Goal: Task Accomplishment & Management: Use online tool/utility

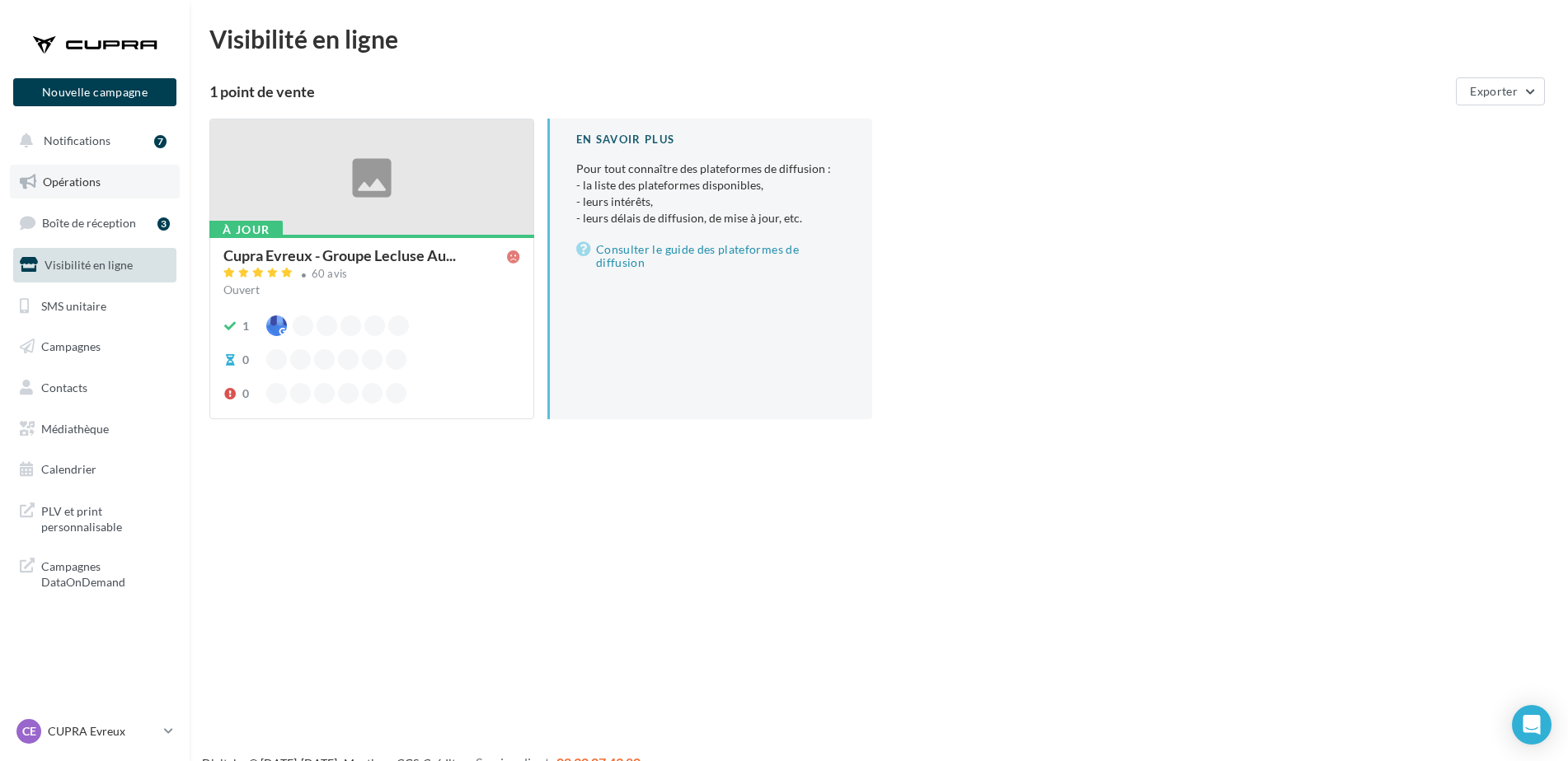
click at [96, 173] on link "Opérations" at bounding box center [94, 182] width 169 height 34
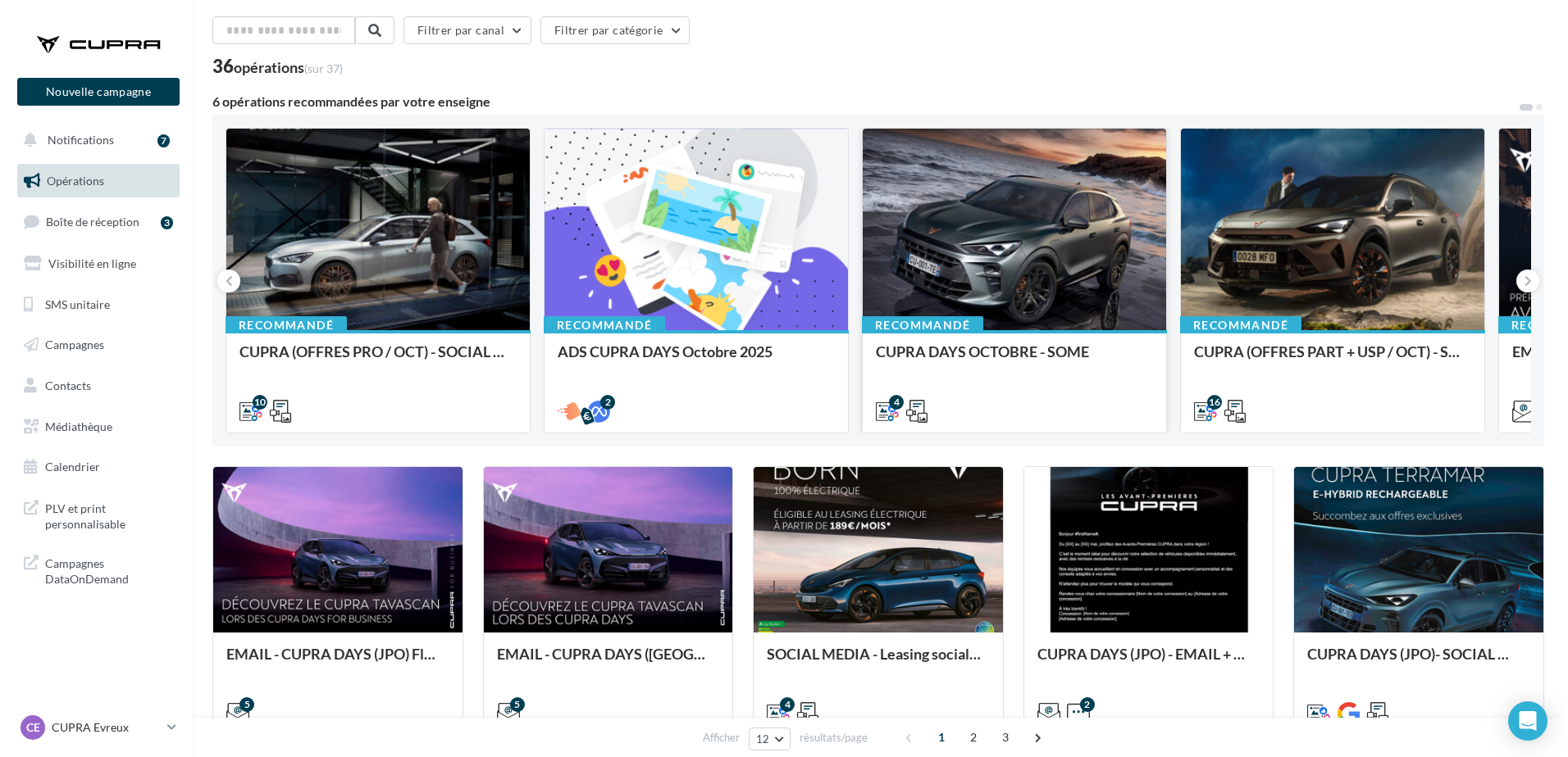
scroll to position [81, 0]
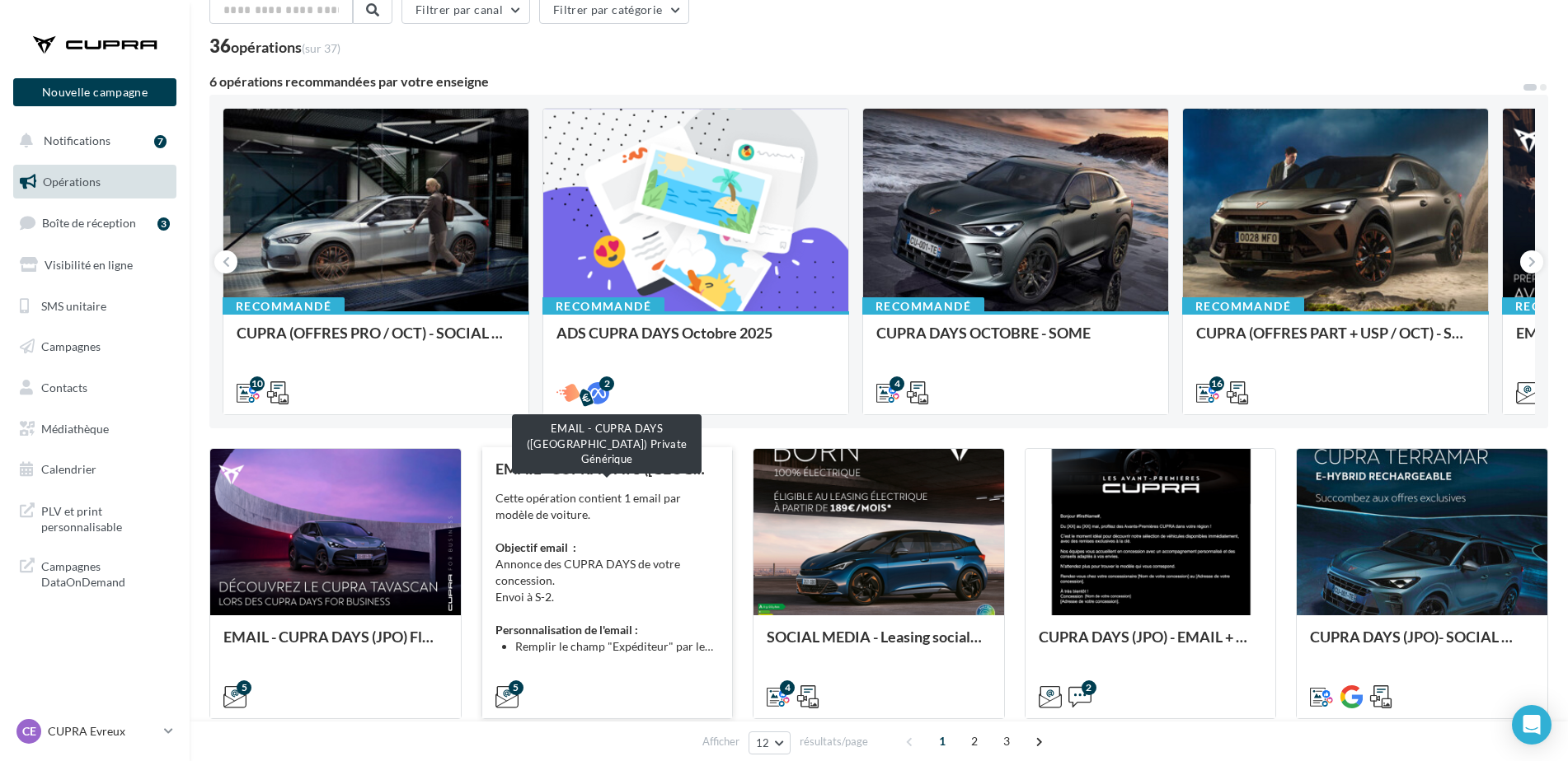
click at [645, 466] on div "EMAIL - CUPRA DAYS (JPO) Private Générique" at bounding box center [608, 469] width 225 height 17
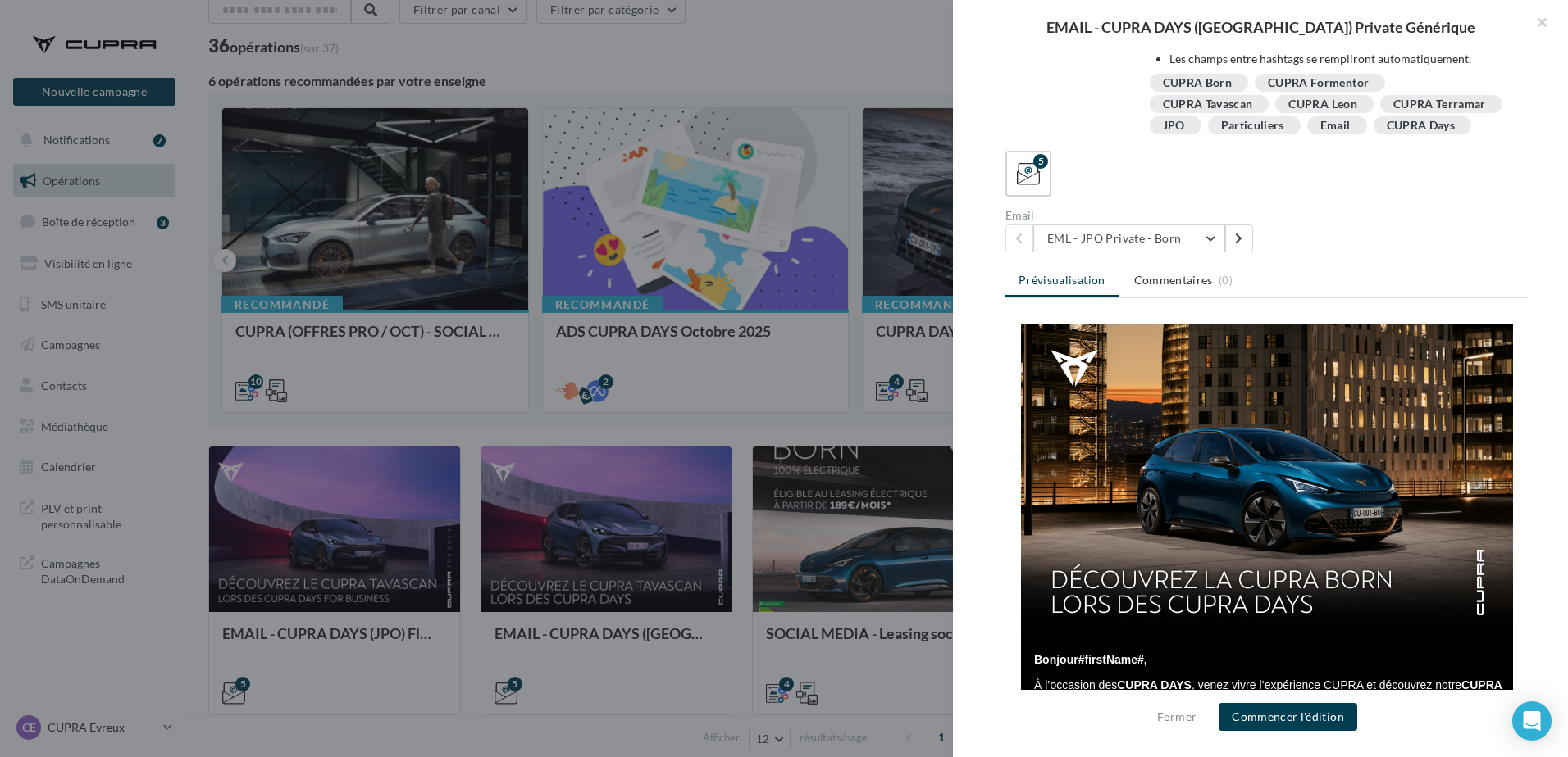
scroll to position [0, 0]
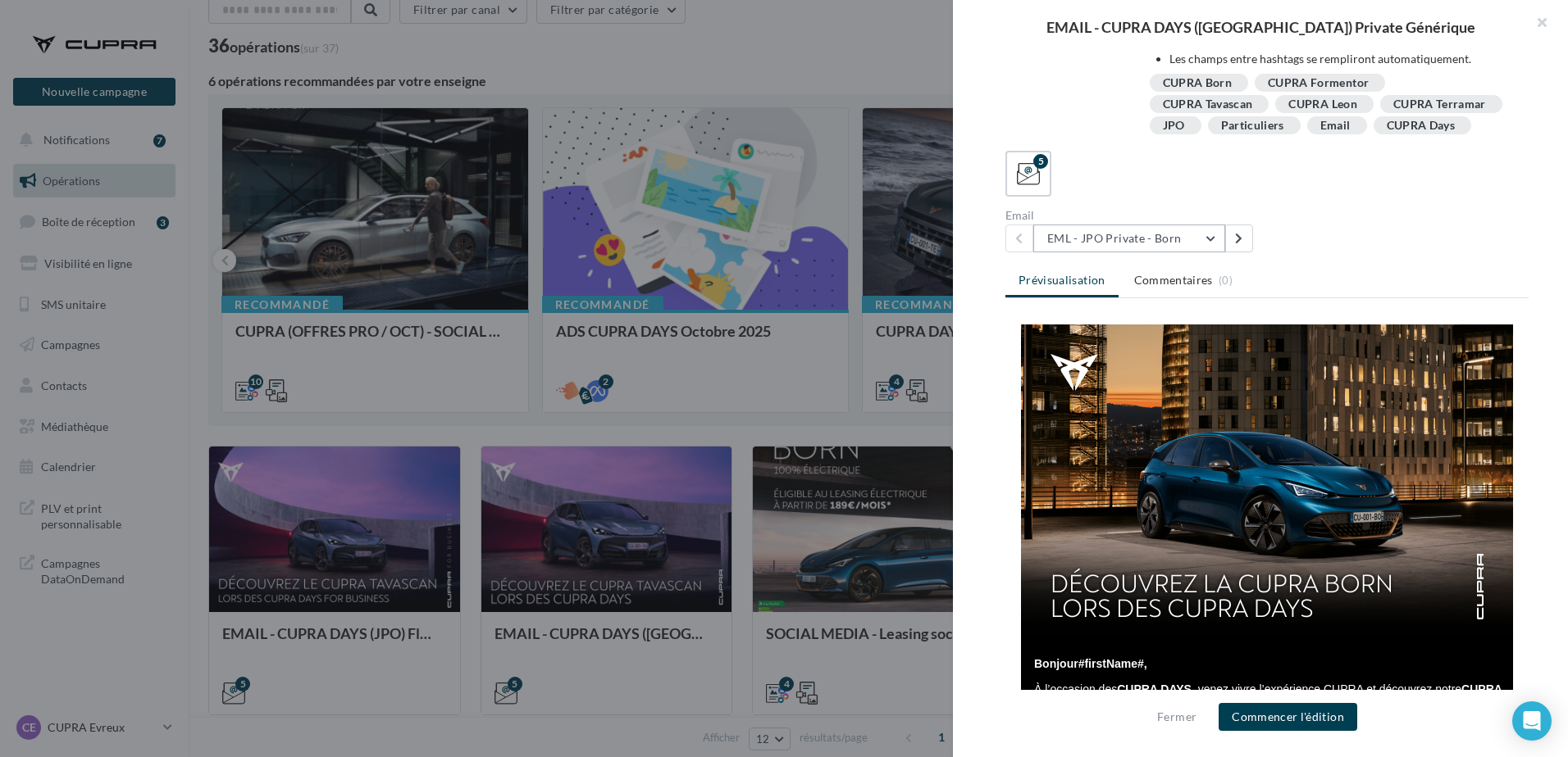
click at [1215, 240] on button "EML - JPO Private - Born" at bounding box center [1129, 239] width 192 height 28
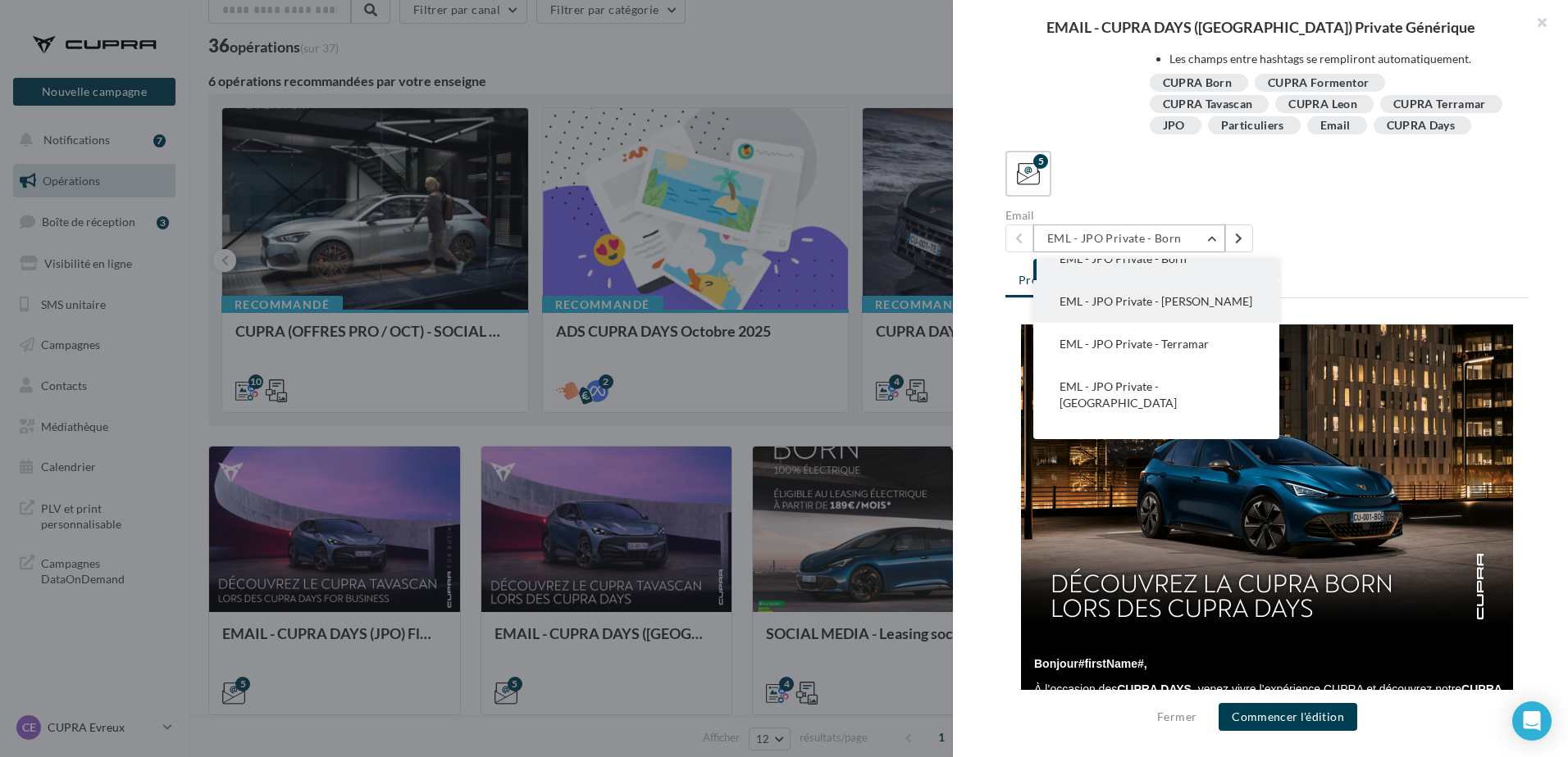
scroll to position [33, 0]
click at [1218, 274] on button "EML - JPO Private - Leon" at bounding box center [1156, 290] width 246 height 42
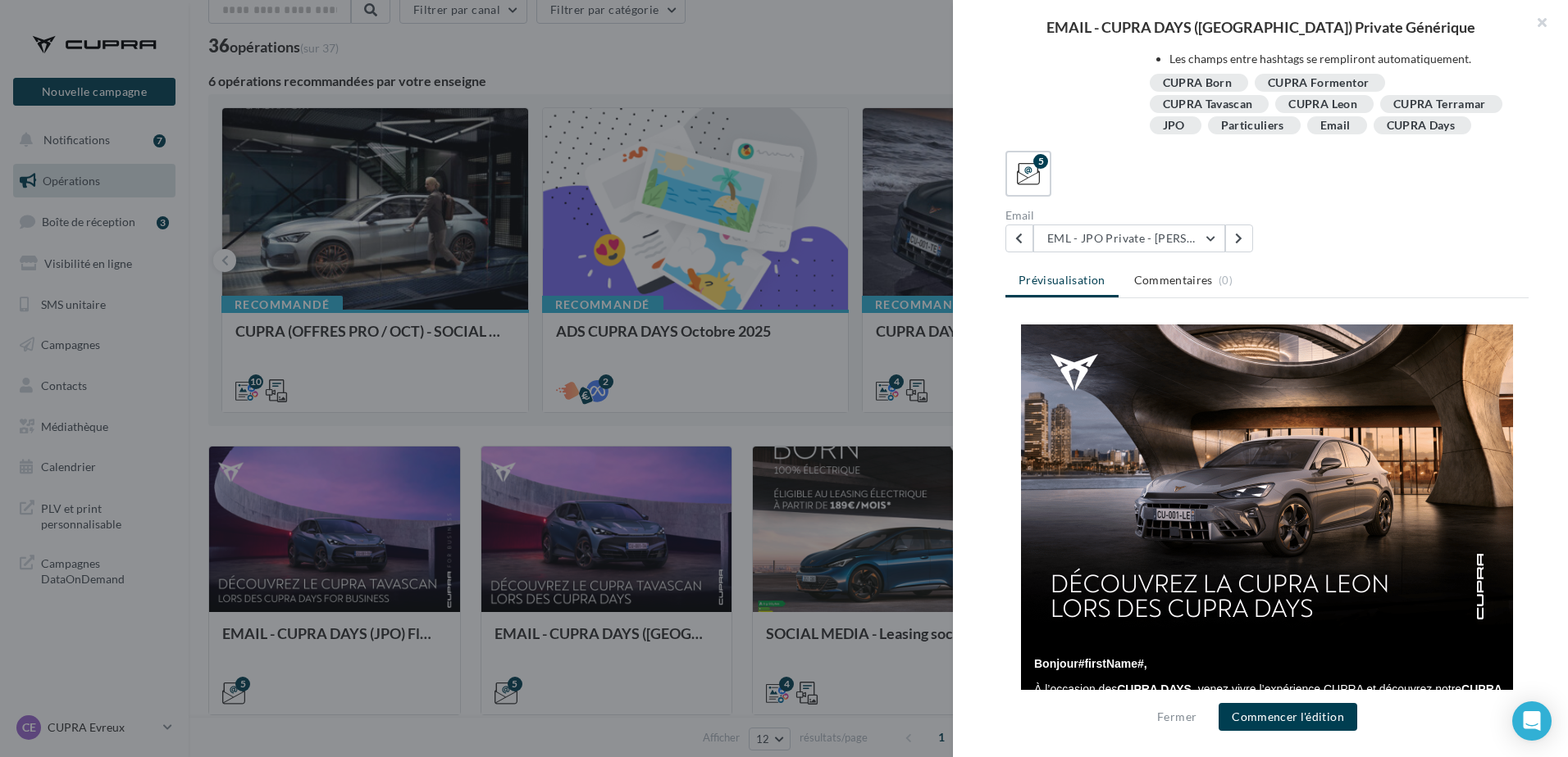
scroll to position [0, 0]
click at [1193, 245] on button "EML - JPO Private - Leon" at bounding box center [1129, 239] width 192 height 28
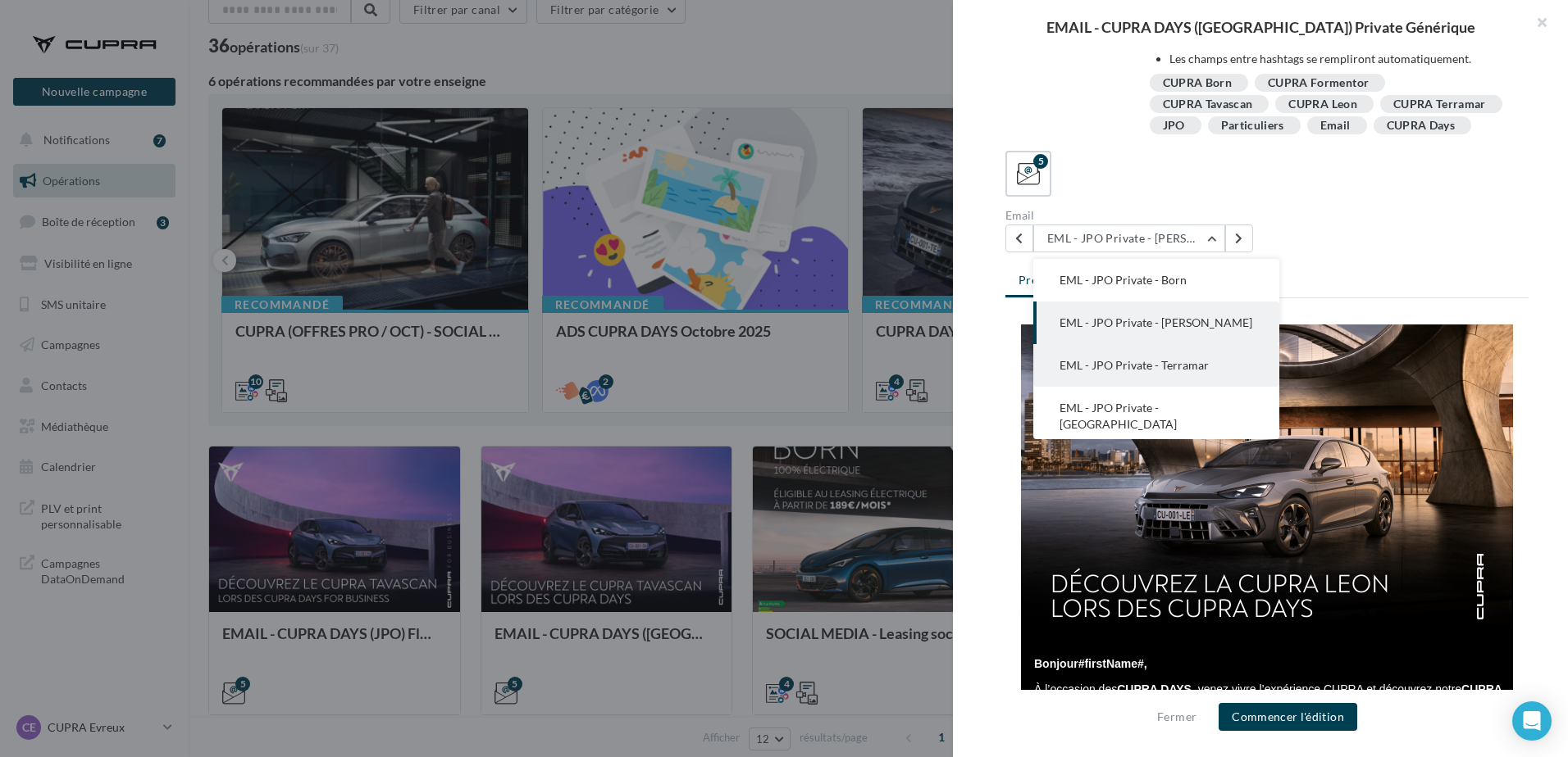
click at [1196, 354] on button "EML - JPO Private - Terramar" at bounding box center [1156, 365] width 246 height 42
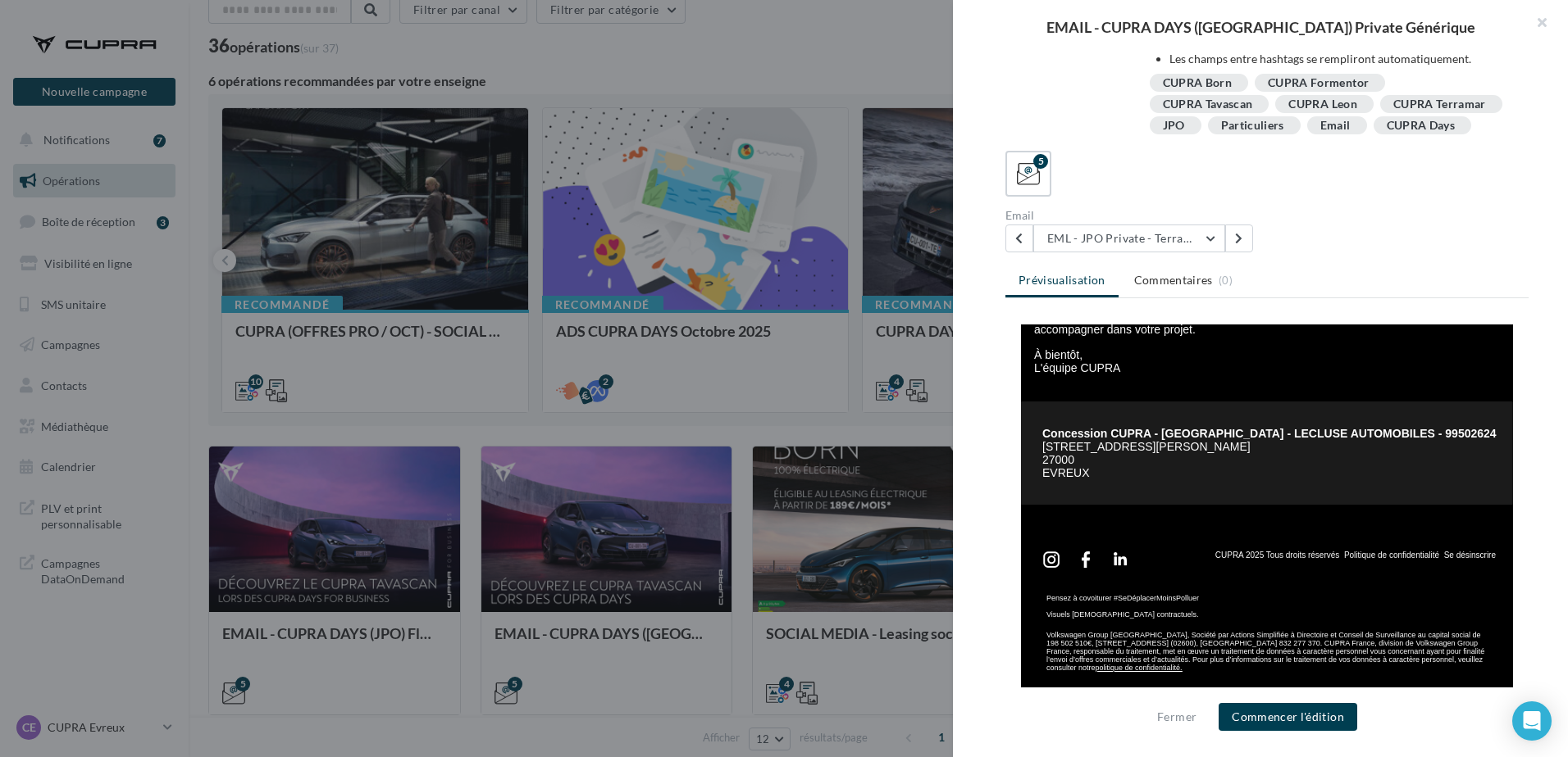
scroll to position [452, 0]
click at [1164, 247] on button "EML - JPO Private - Terramar" at bounding box center [1129, 239] width 192 height 28
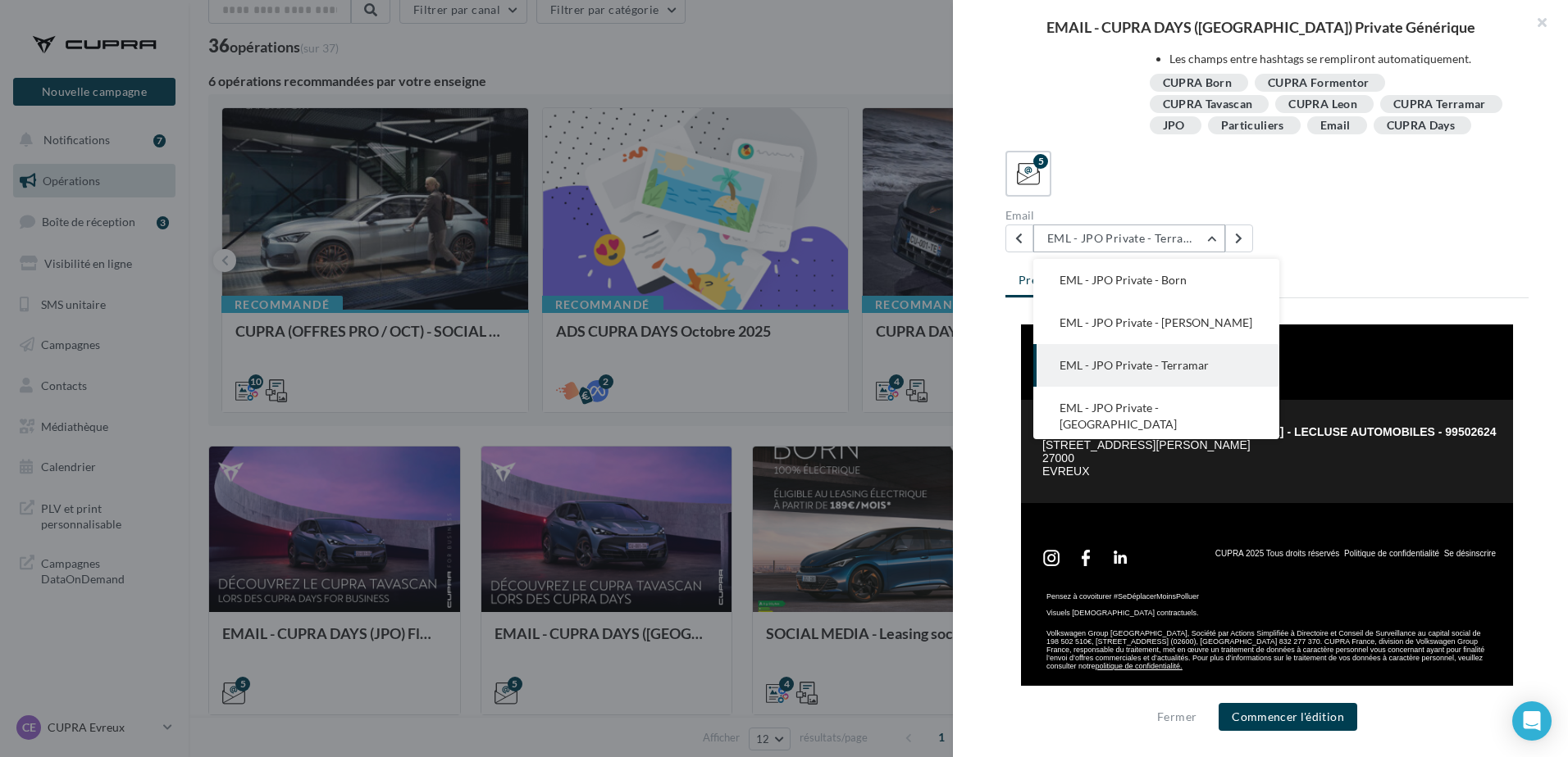
scroll to position [33, 0]
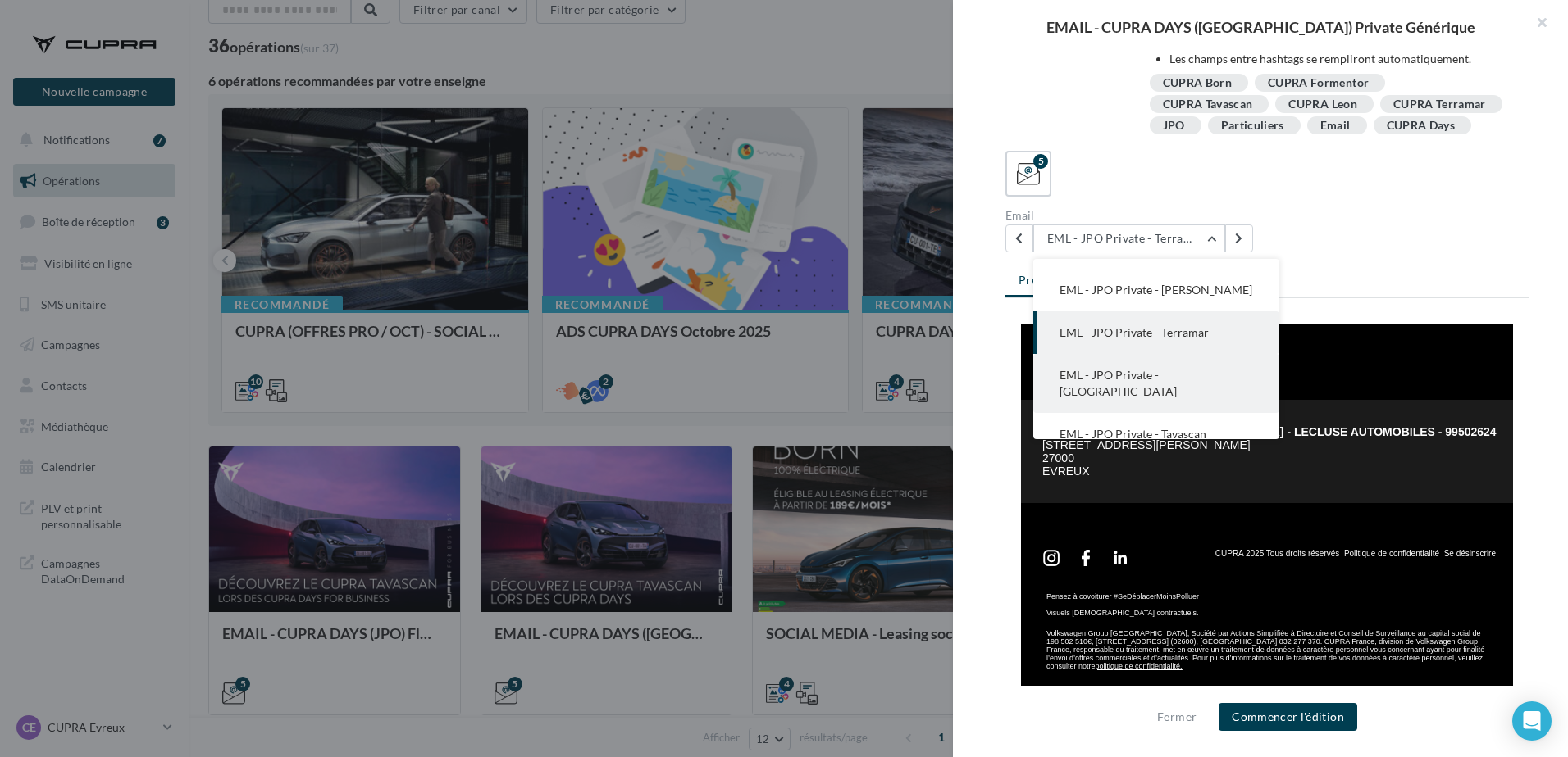
click at [1223, 369] on button "EML - JPO Private - Formentor" at bounding box center [1156, 383] width 246 height 59
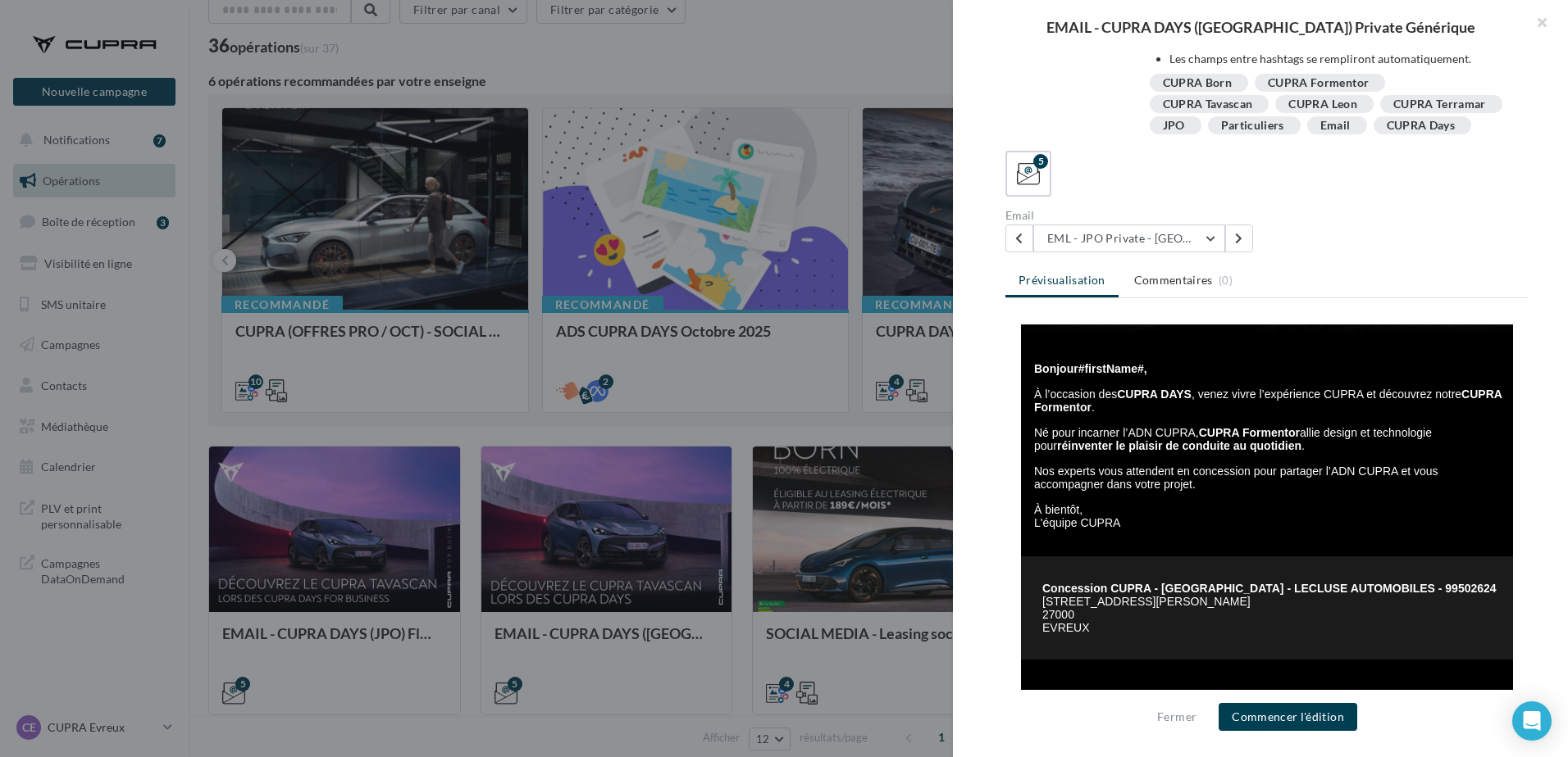
scroll to position [286, 0]
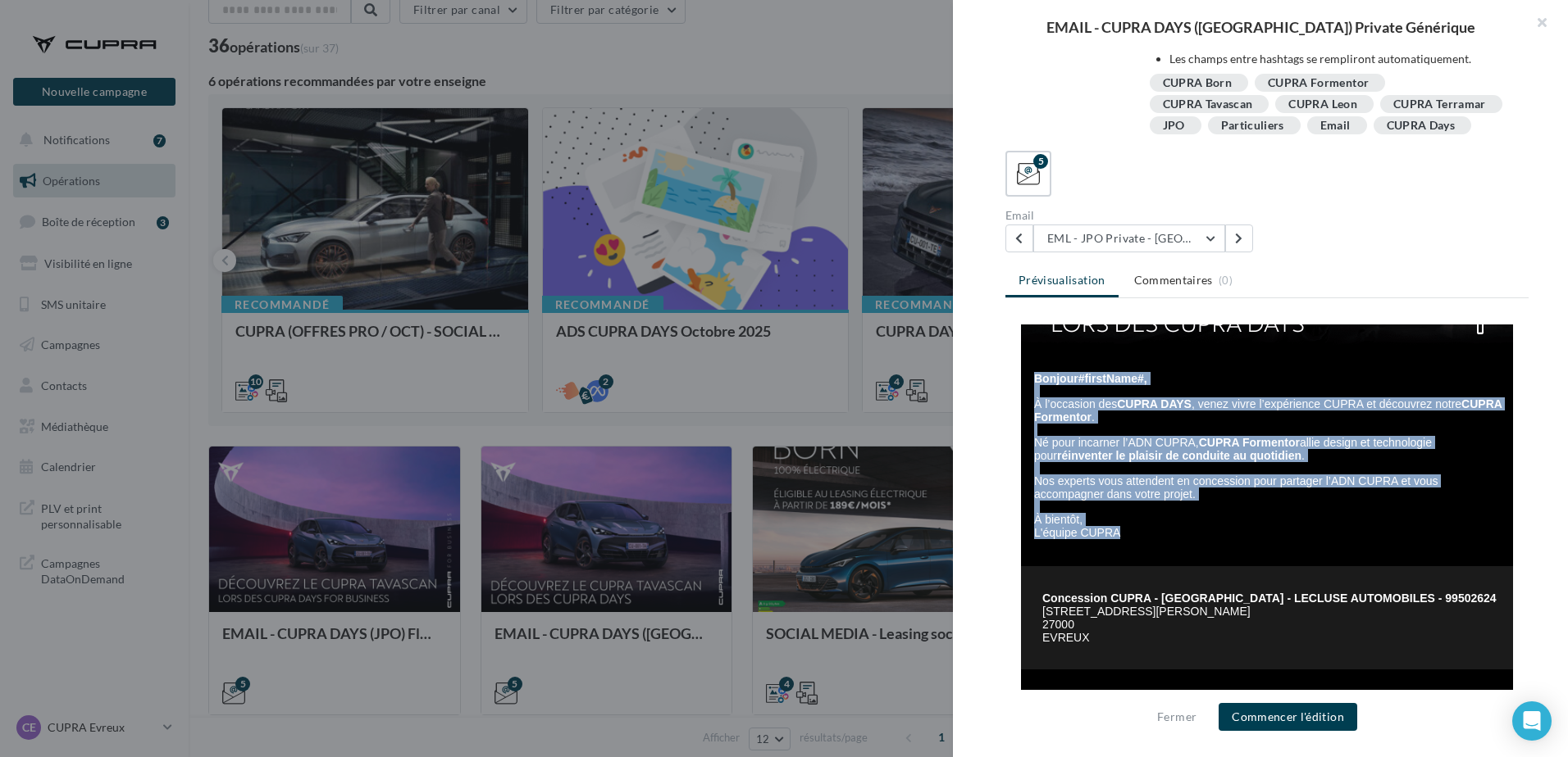
drag, startPoint x: 1146, startPoint y: 530, endPoint x: 1025, endPoint y: 378, distance: 194.3
click at [1034, 378] on div "Bonjour #firstName#, À l’occasion des CUPRA DAYS , venez vivre l’expérience CUP…" at bounding box center [1269, 456] width 470 height 192
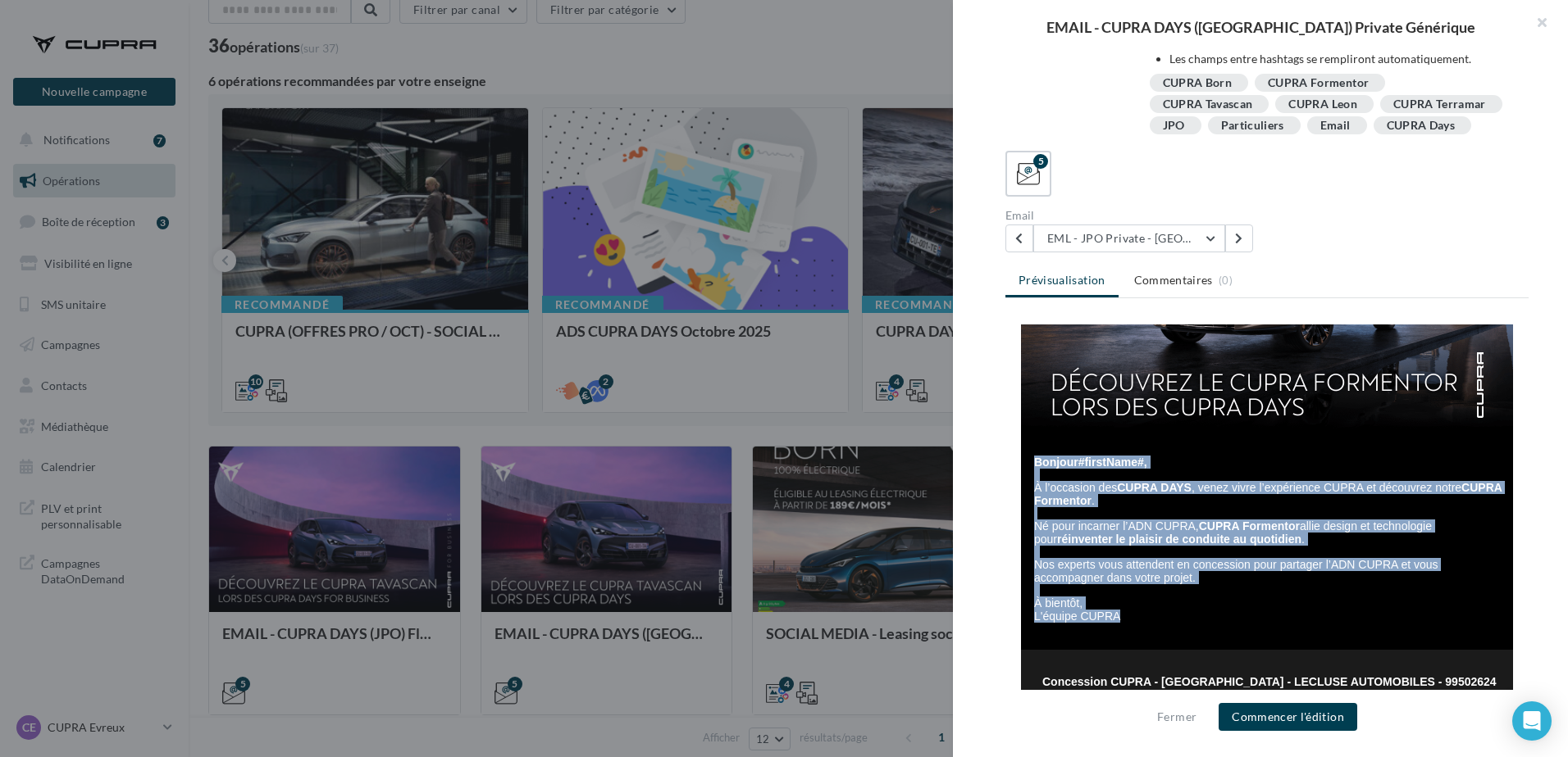
scroll to position [204, 0]
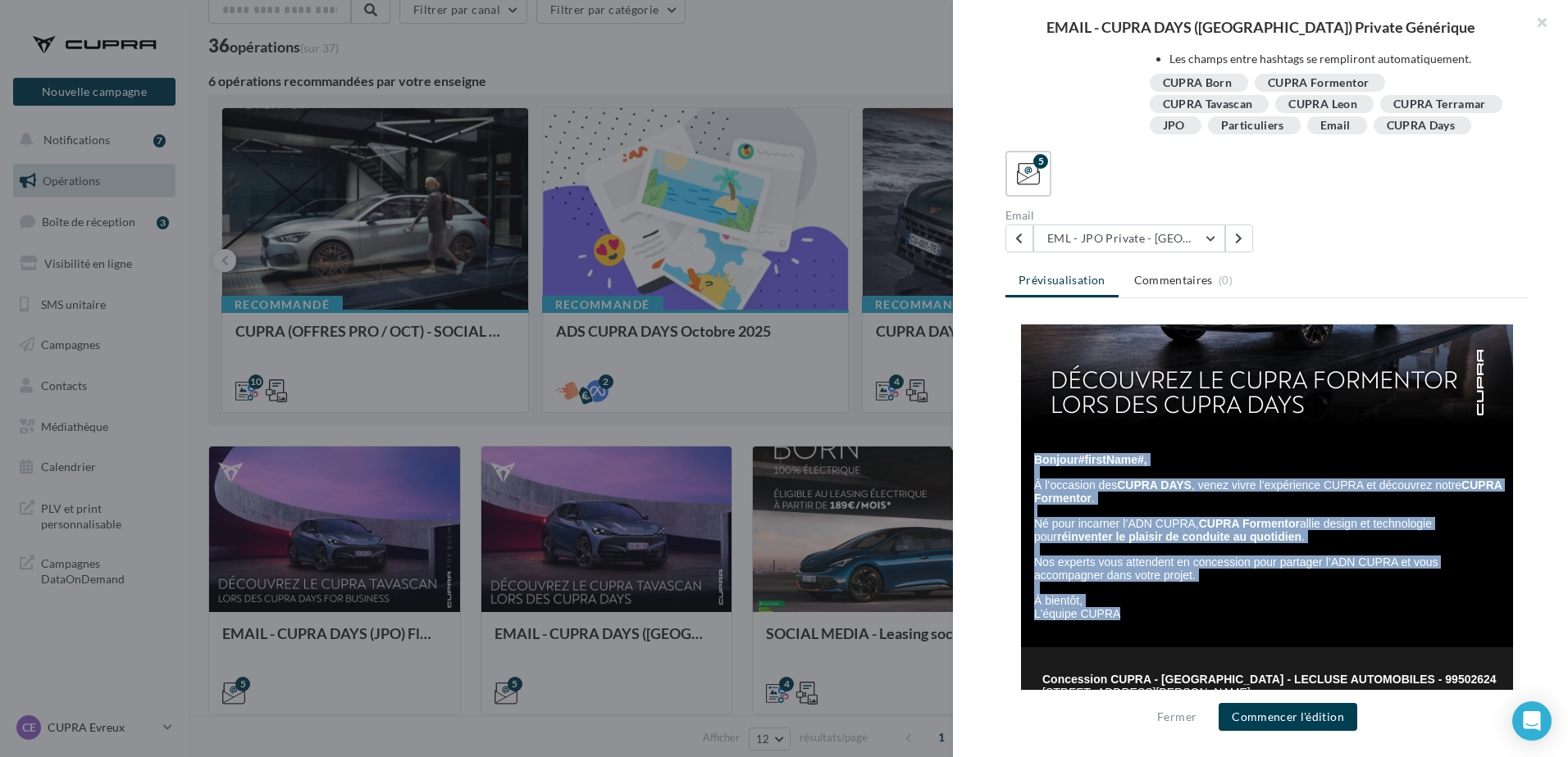
click at [1067, 503] on strong "CUPRA Formentor" at bounding box center [1267, 492] width 468 height 27
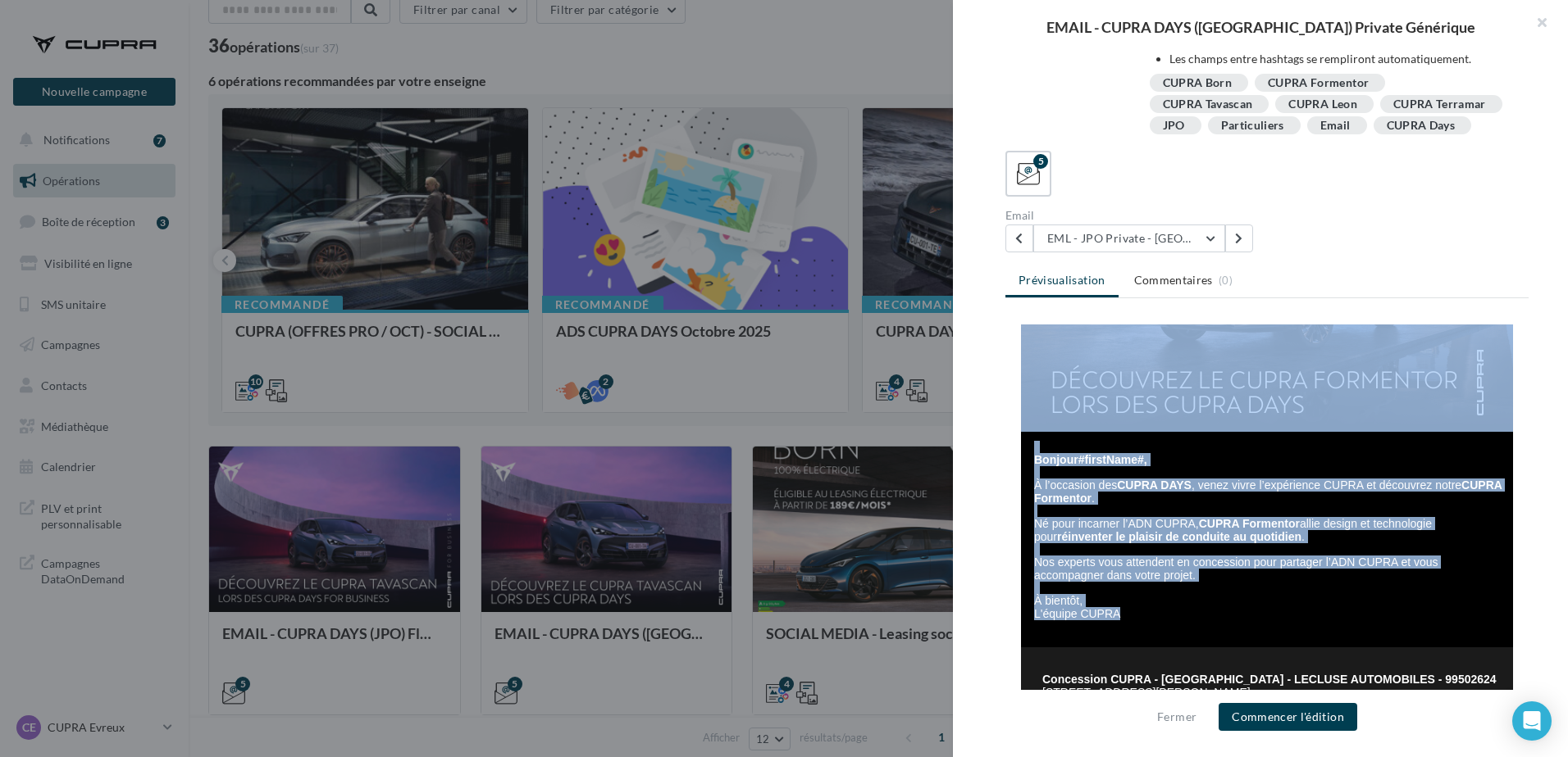
drag, startPoint x: 1125, startPoint y: 613, endPoint x: 1033, endPoint y: 367, distance: 262.6
click at [1033, 367] on center "Bonjour #firstName#, À l’occasion des CUPRA DAYS , venez vivre l’expérience CUP…" at bounding box center [1267, 536] width 523 height 832
click at [1196, 560] on span "Nos experts vous attendent en concession pour partager l’ADN CUPRA et vous acco…" at bounding box center [1236, 569] width 404 height 27
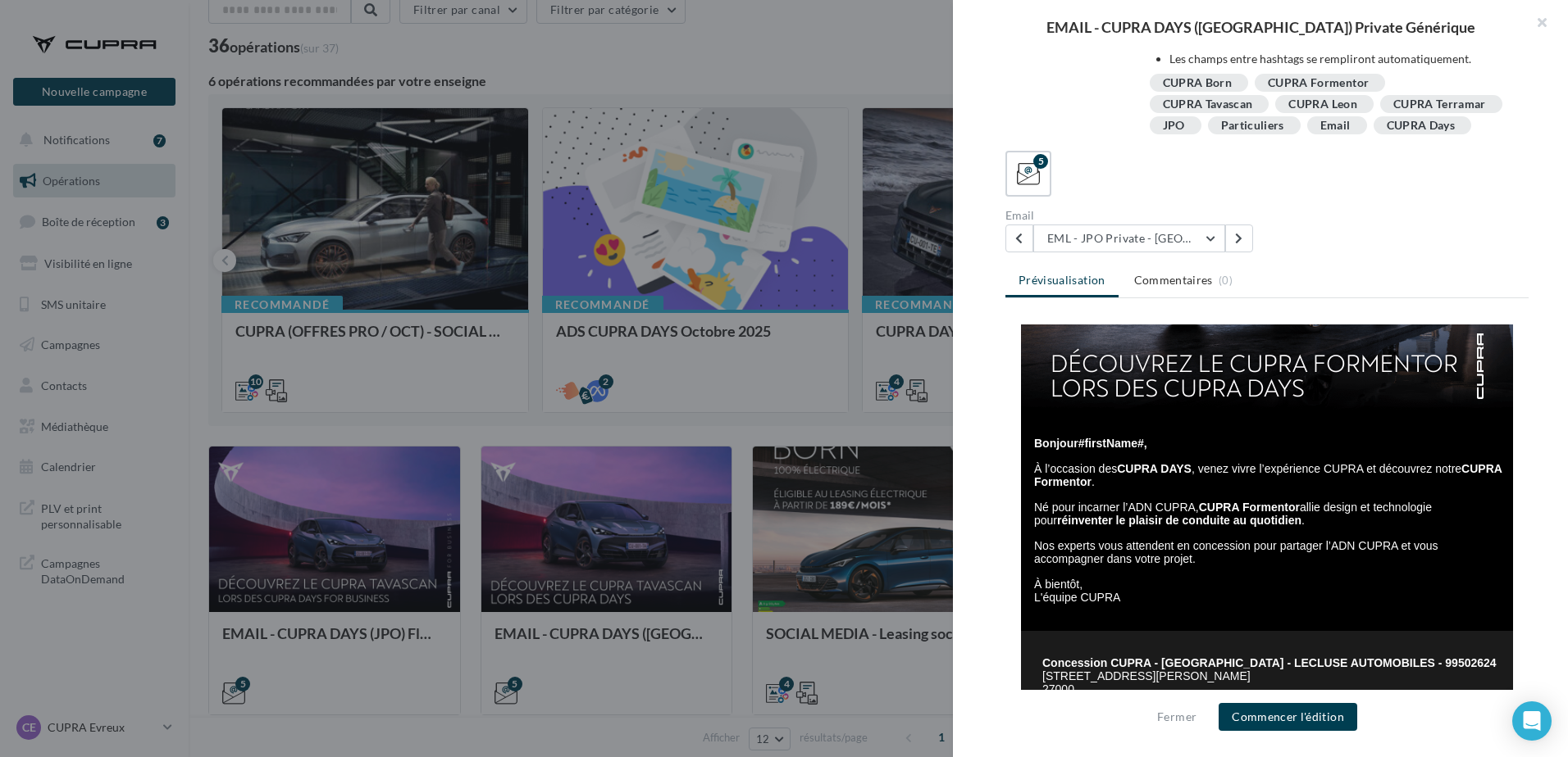
scroll to position [217, 0]
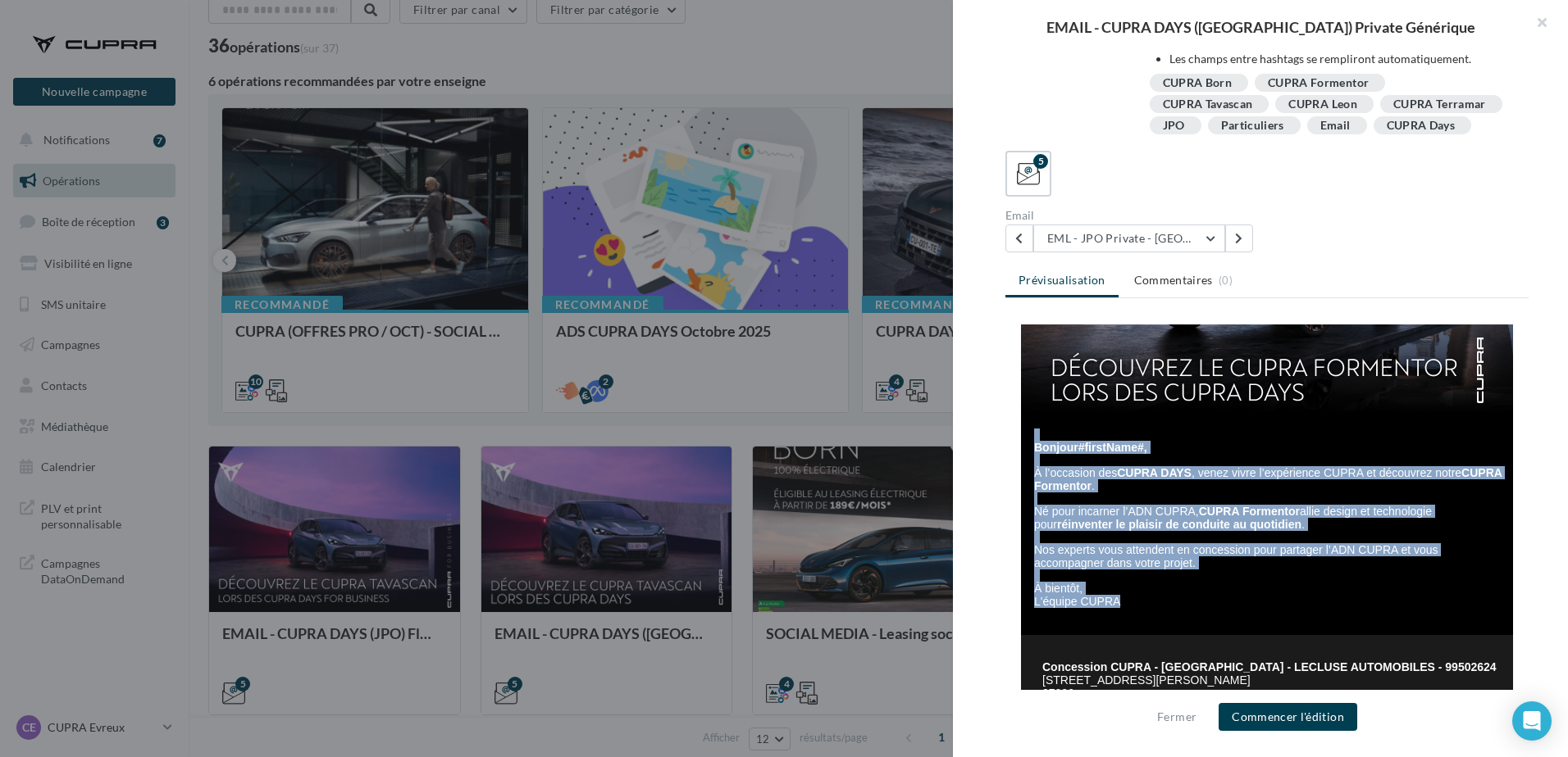
drag, startPoint x: 1163, startPoint y: 605, endPoint x: 1010, endPoint y: 470, distance: 204.0
click at [1010, 470] on div "Bonjour #firstName#, À l’occasion des CUPRA DAYS , venez vivre l’expérience CUP…" at bounding box center [1267, 528] width 523 height 216
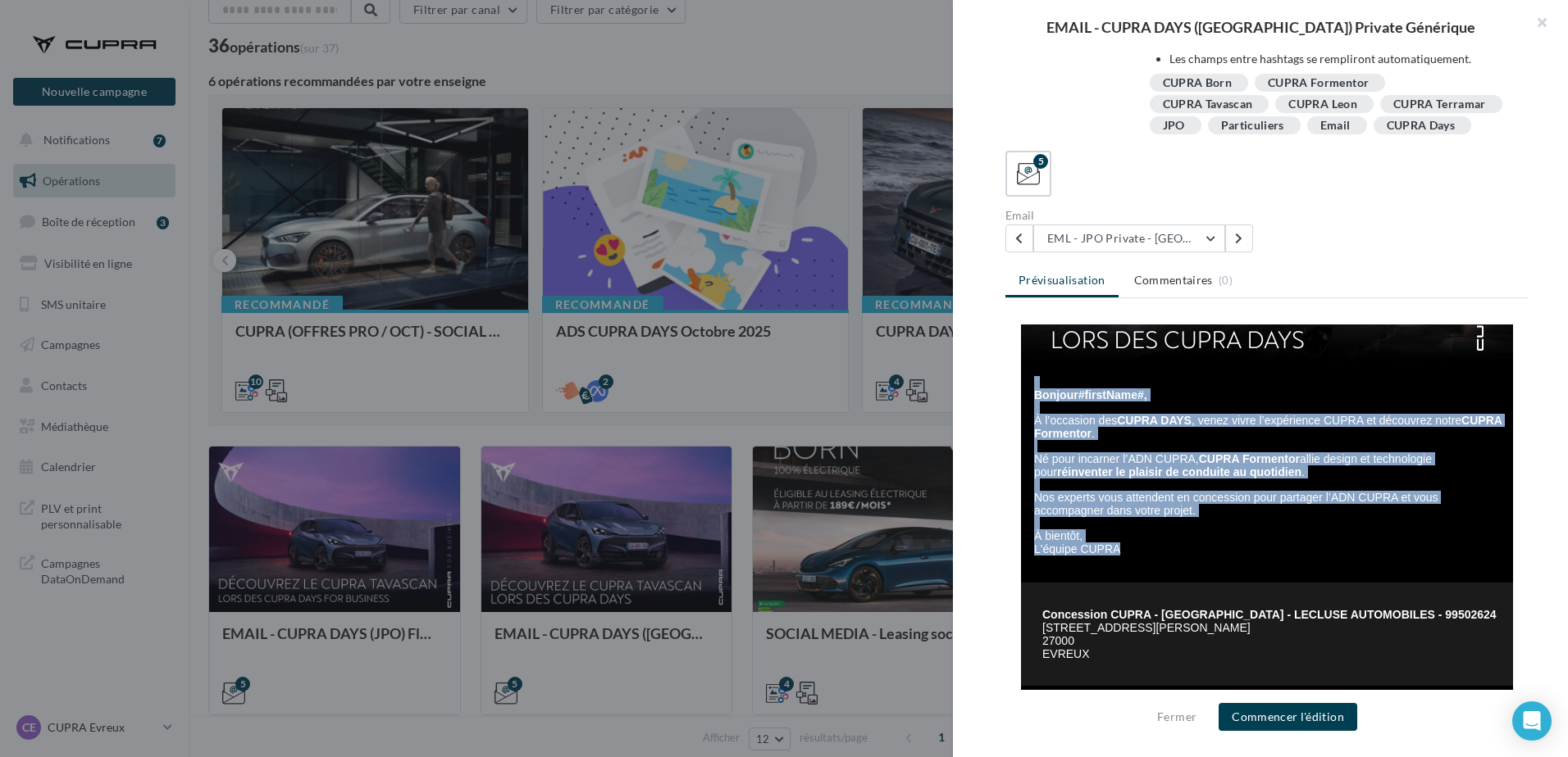
copy tbody "Bonjour #firstName#, À l’occasion des CUPRA DAYS , venez vivre l’expérience CUP…"
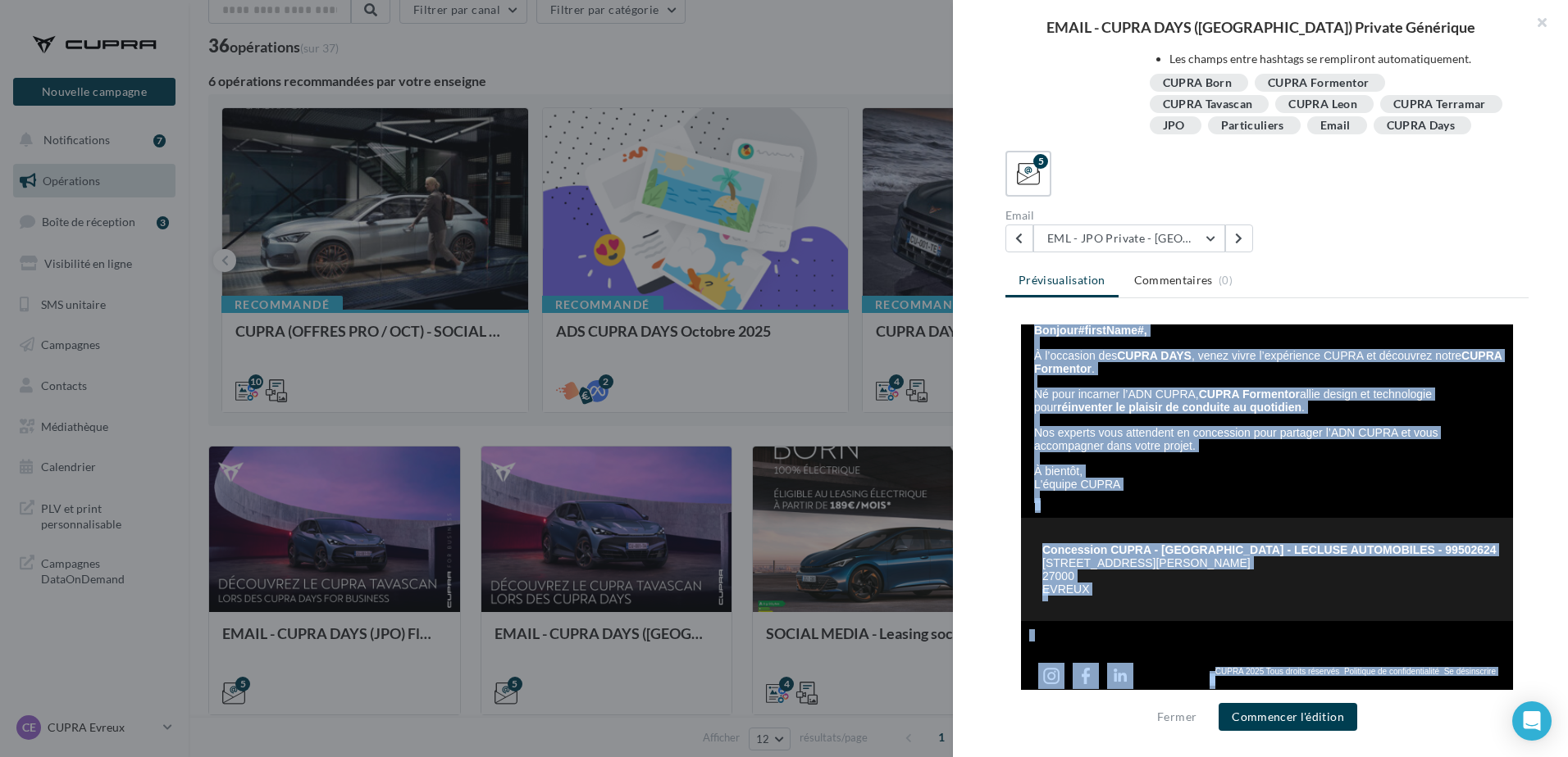
scroll to position [292, 0]
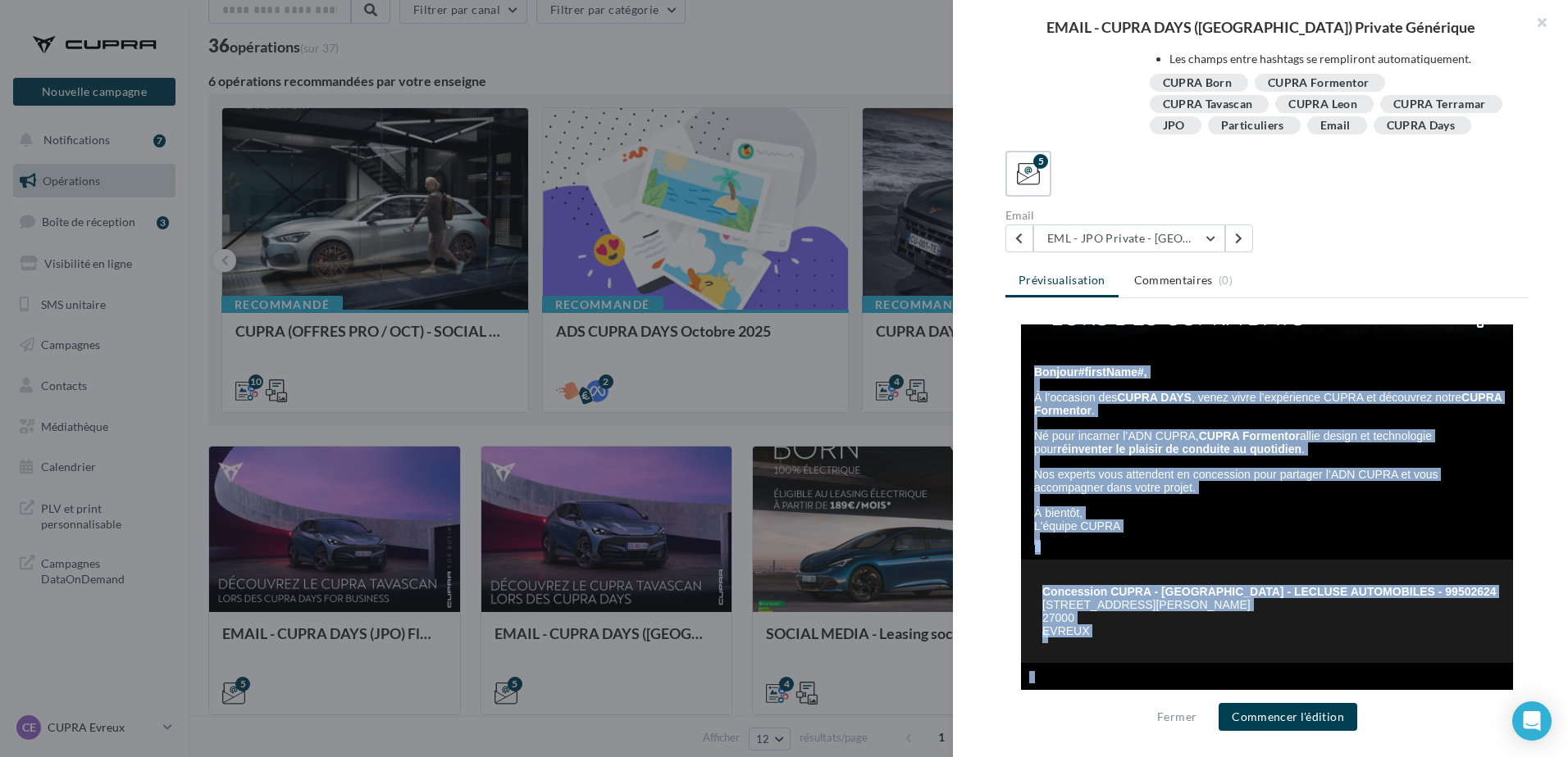
drag, startPoint x: 1233, startPoint y: 672, endPoint x: 1023, endPoint y: 371, distance: 367.0
click at [1023, 371] on center "Bonjour #firstName#, À l’occasion des CUPRA DAYS , venez vivre l’expérience CUP…" at bounding box center [1267, 449] width 523 height 832
copy center "Bonjour #firstName#, À l’occasion des CUPRA DAYS , venez vivre l’expérience CUP…"
click at [1234, 463] on p at bounding box center [1269, 462] width 470 height 12
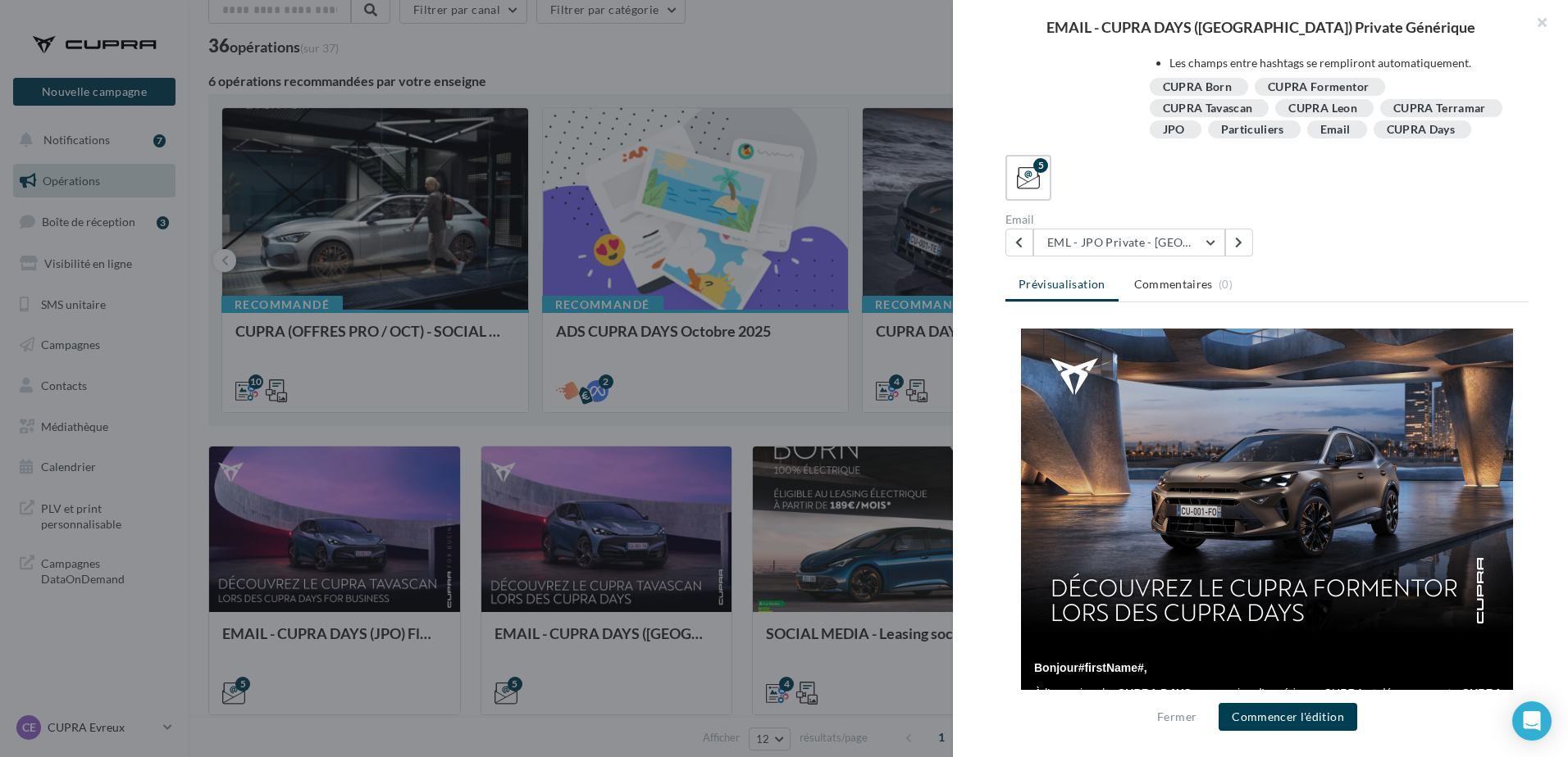
scroll to position [136, 0]
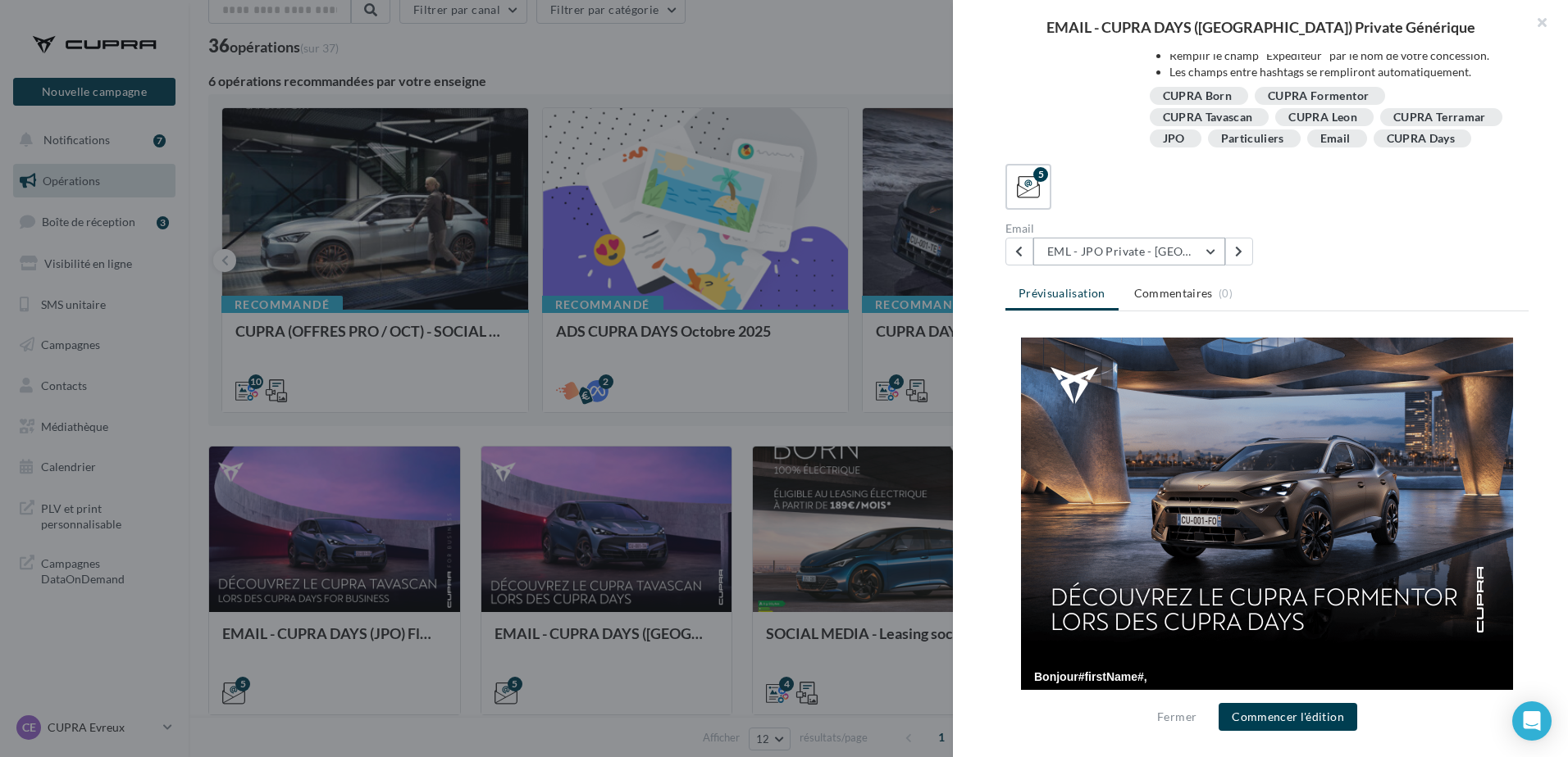
click at [1187, 266] on button "EML - JPO Private - Formentor" at bounding box center [1129, 252] width 192 height 28
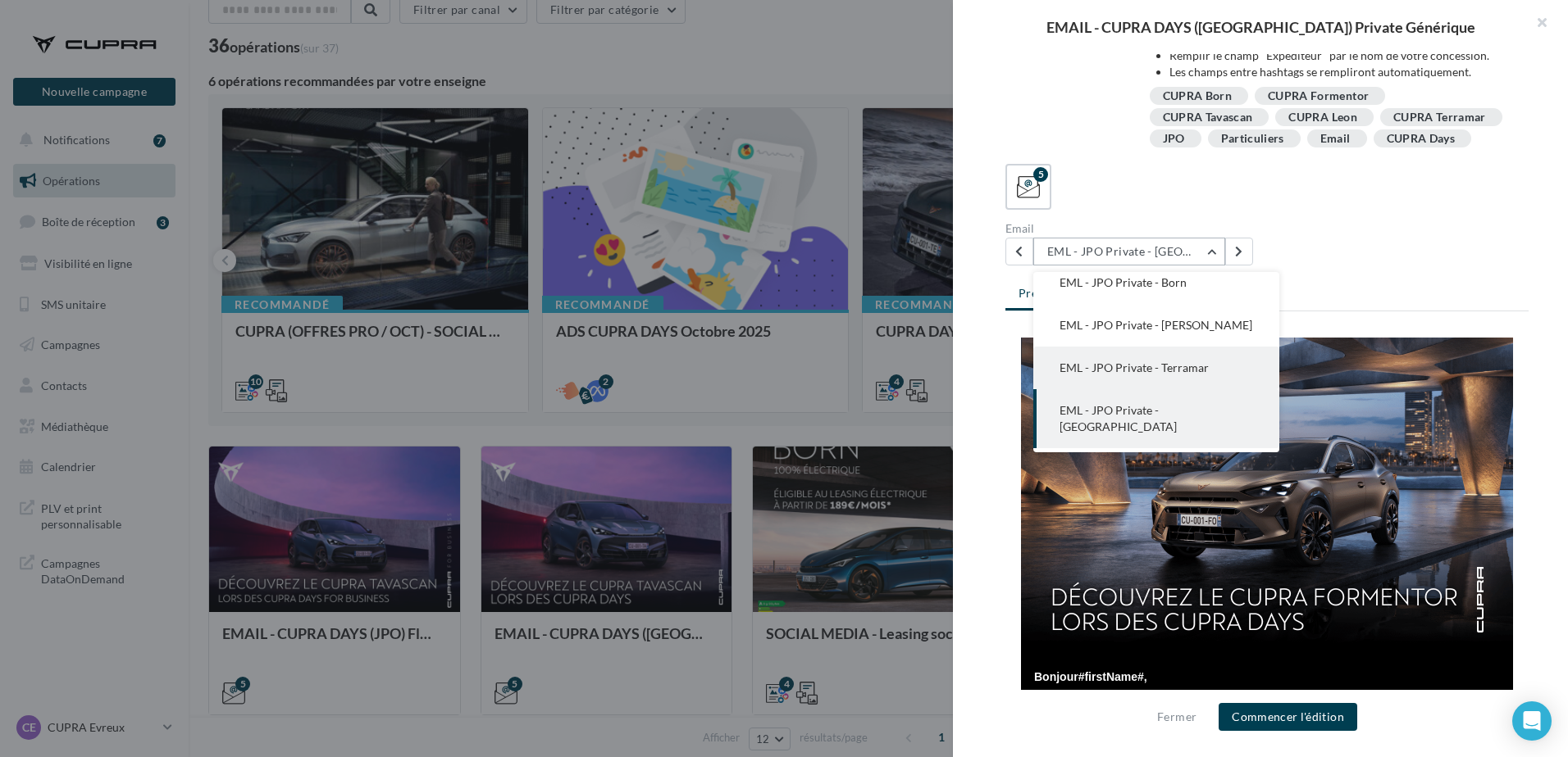
scroll to position [0, 0]
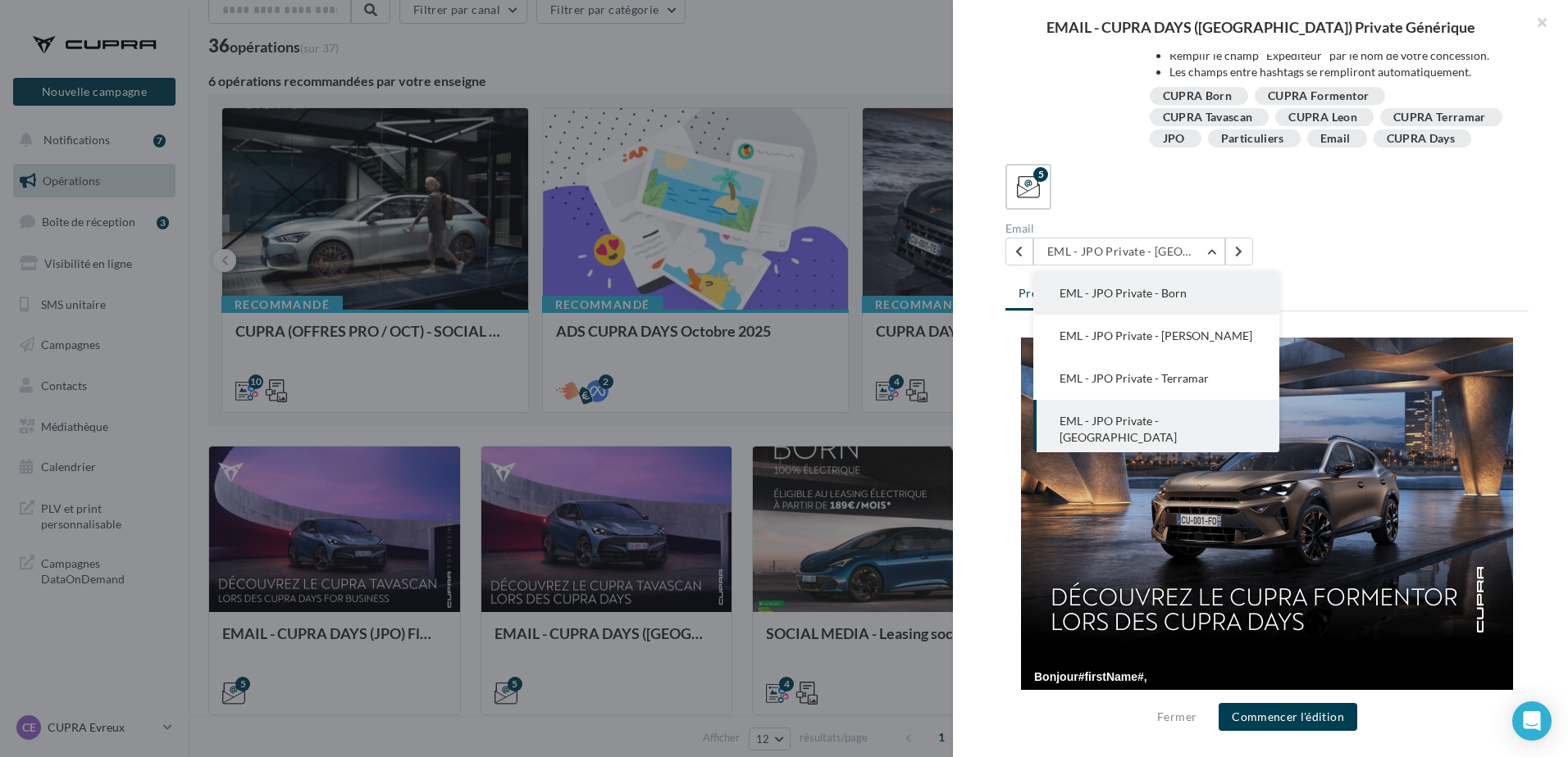
click at [1212, 315] on button "EML - JPO Private - Born" at bounding box center [1156, 293] width 246 height 42
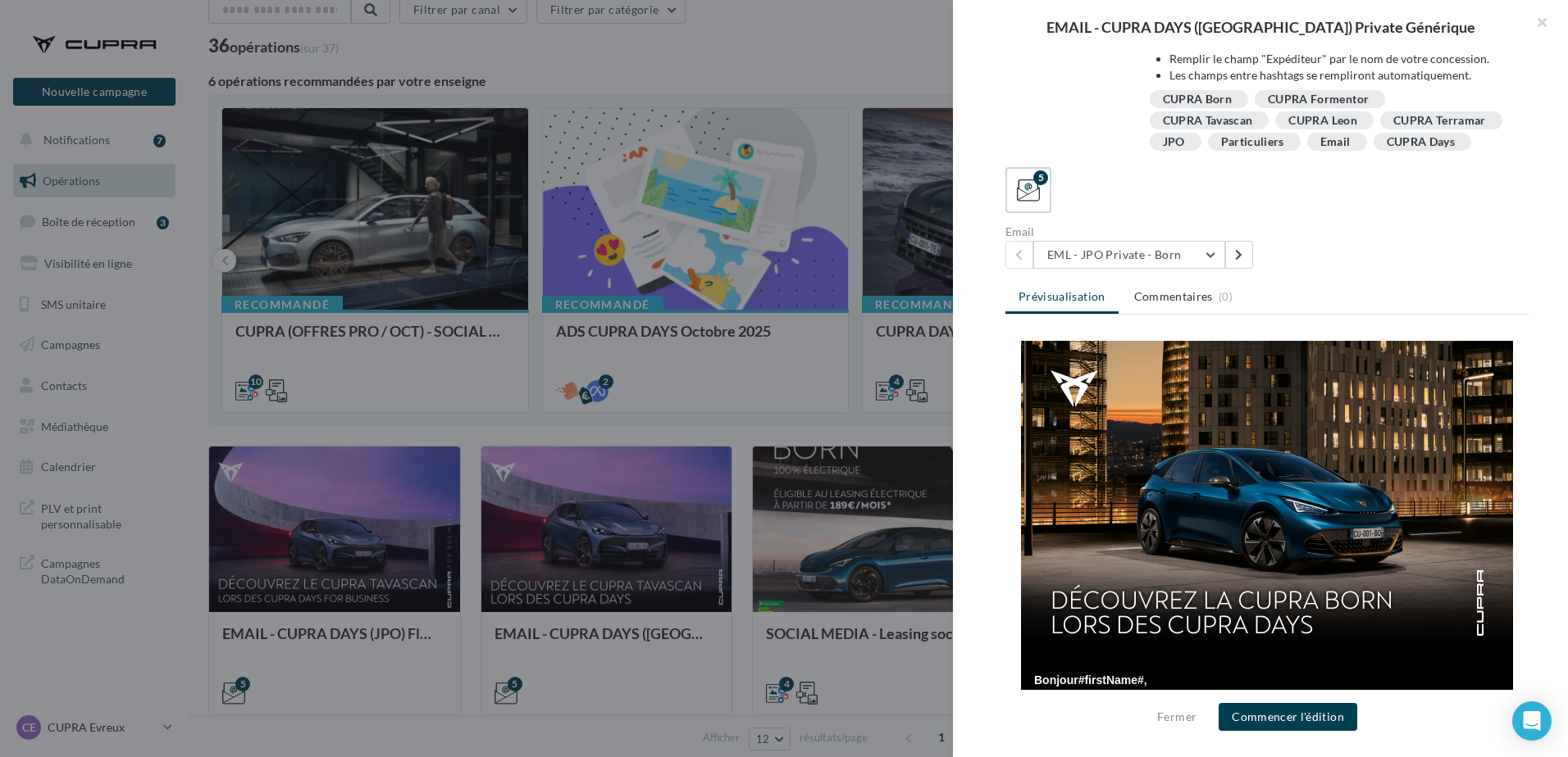
scroll to position [170, 0]
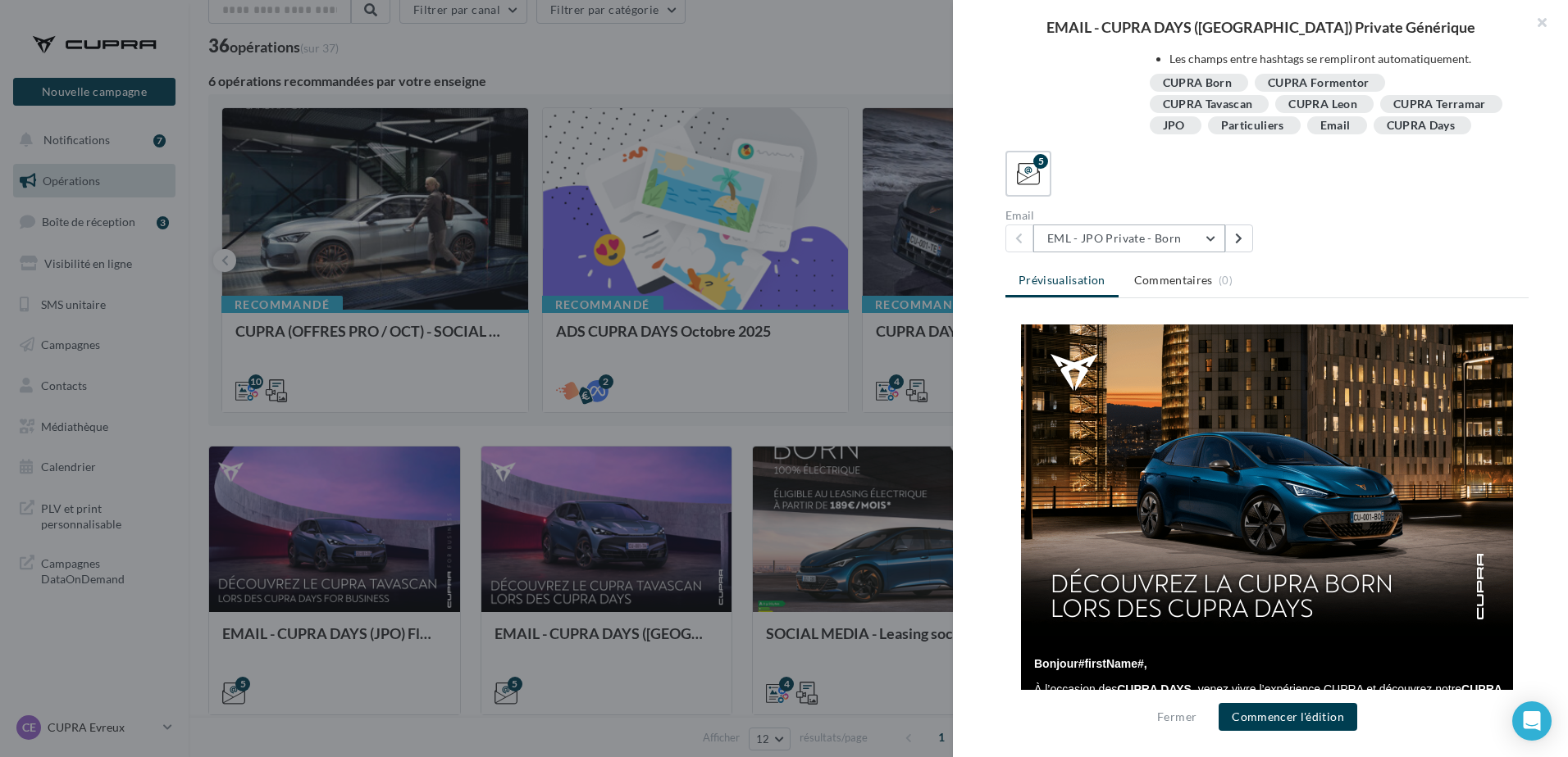
click at [1164, 236] on button "EML - JPO Private - Born" at bounding box center [1129, 239] width 192 height 28
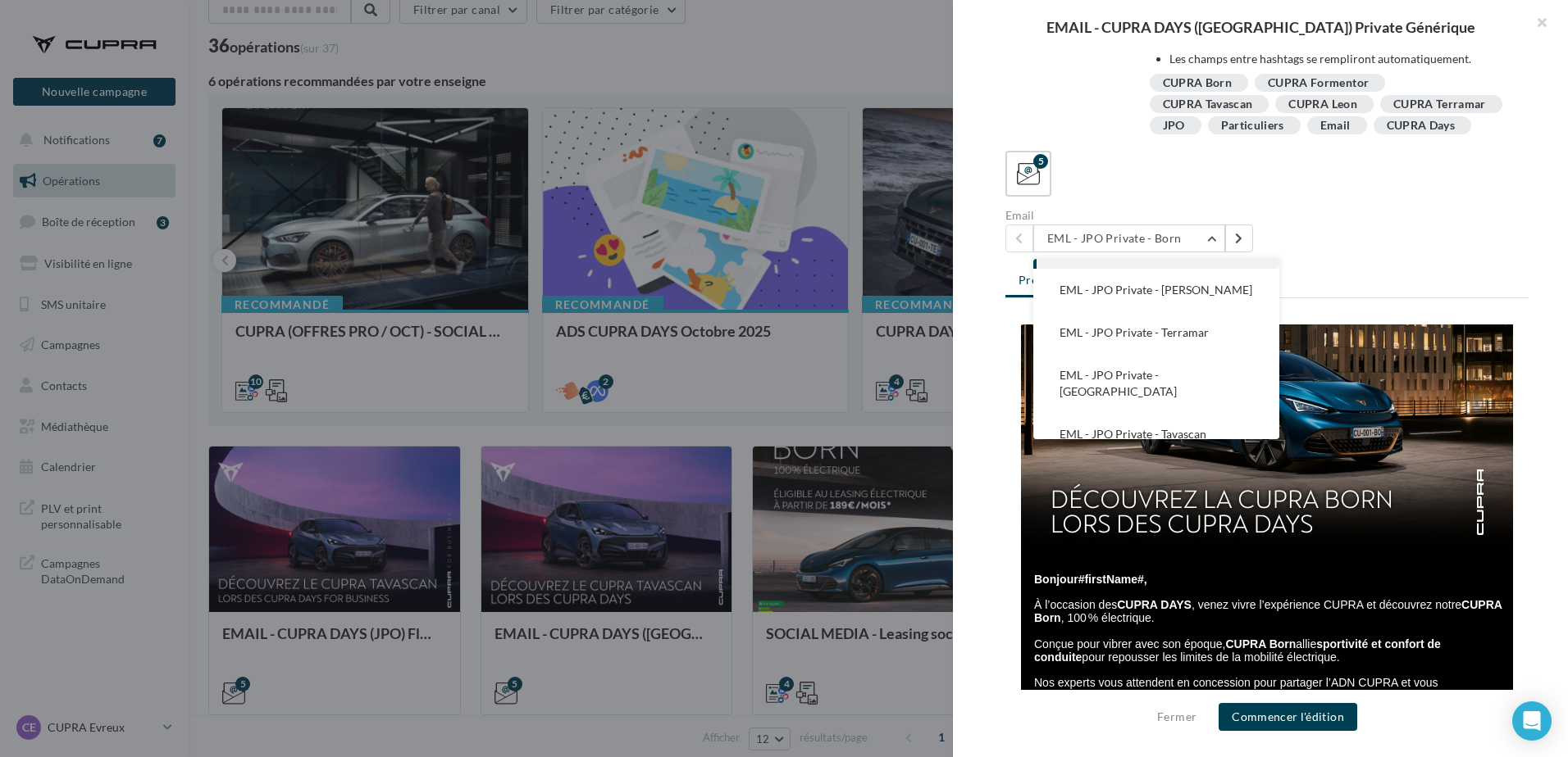
scroll to position [0, 0]
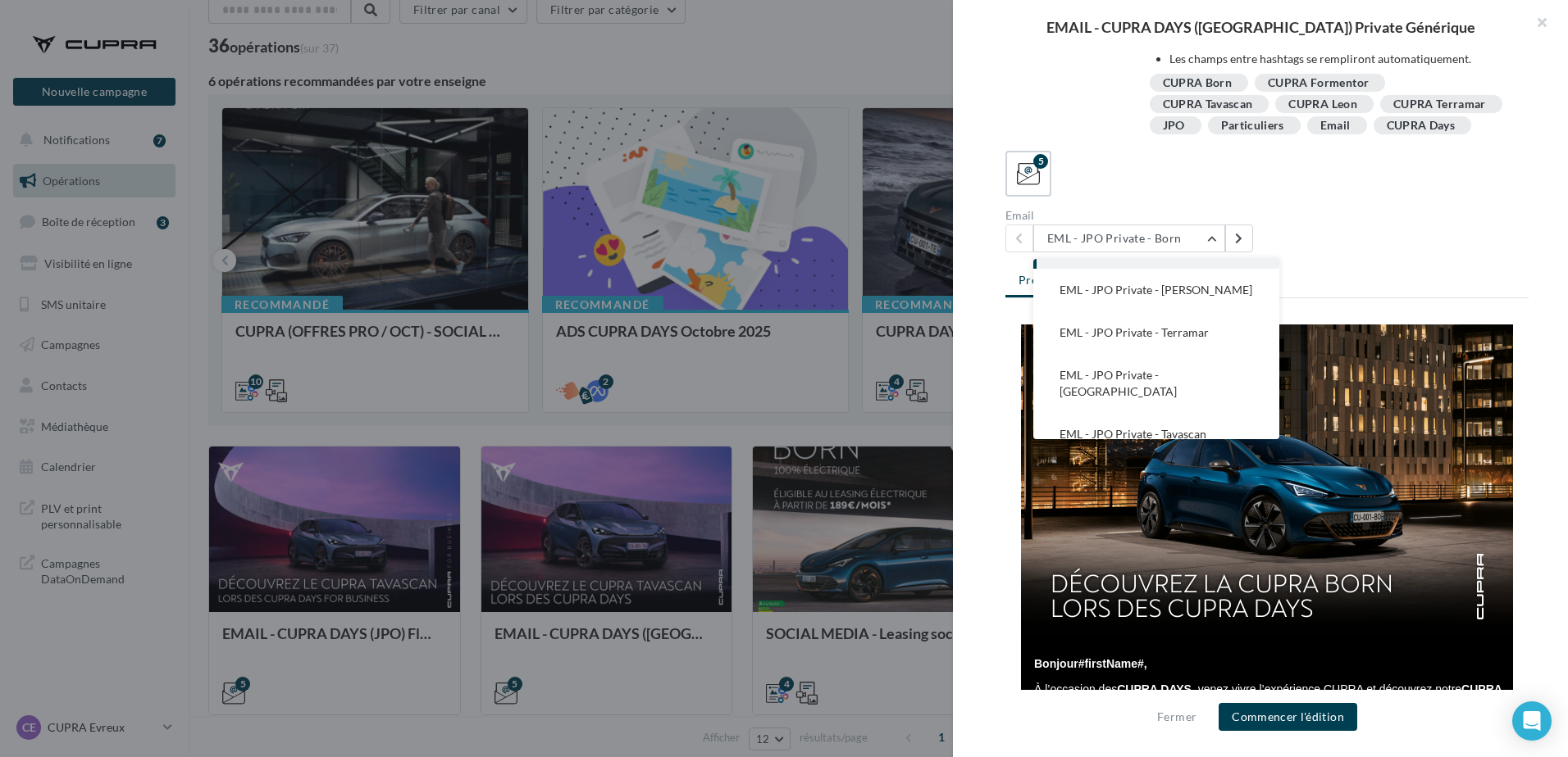
click at [1395, 217] on div "Email EML - JPO Private - Born EML - JPO Private - Born EML - JPO Private - Leo…" at bounding box center [1274, 231] width 537 height 42
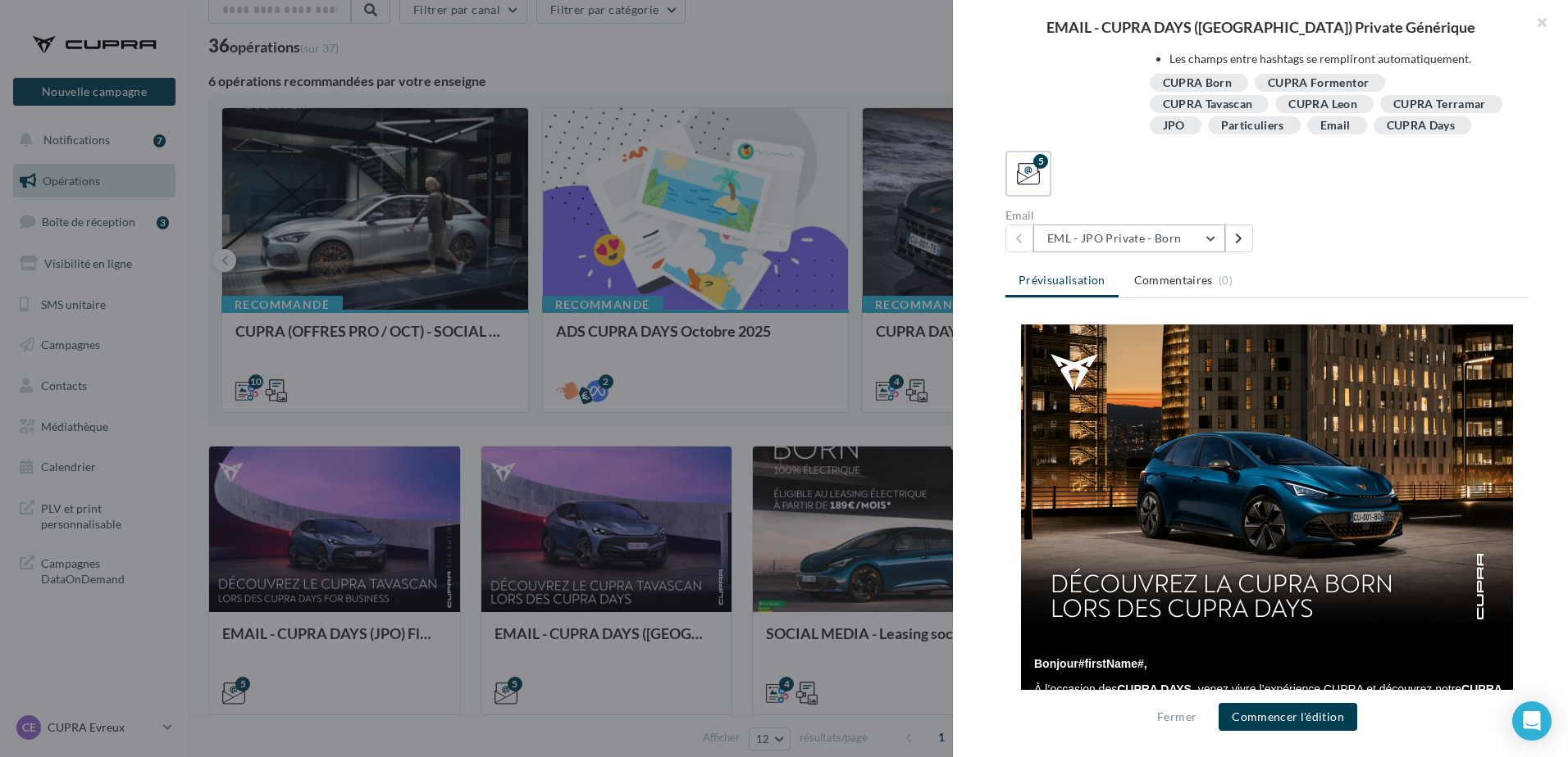
click at [1168, 240] on button "EML - JPO Private - Born" at bounding box center [1129, 239] width 192 height 28
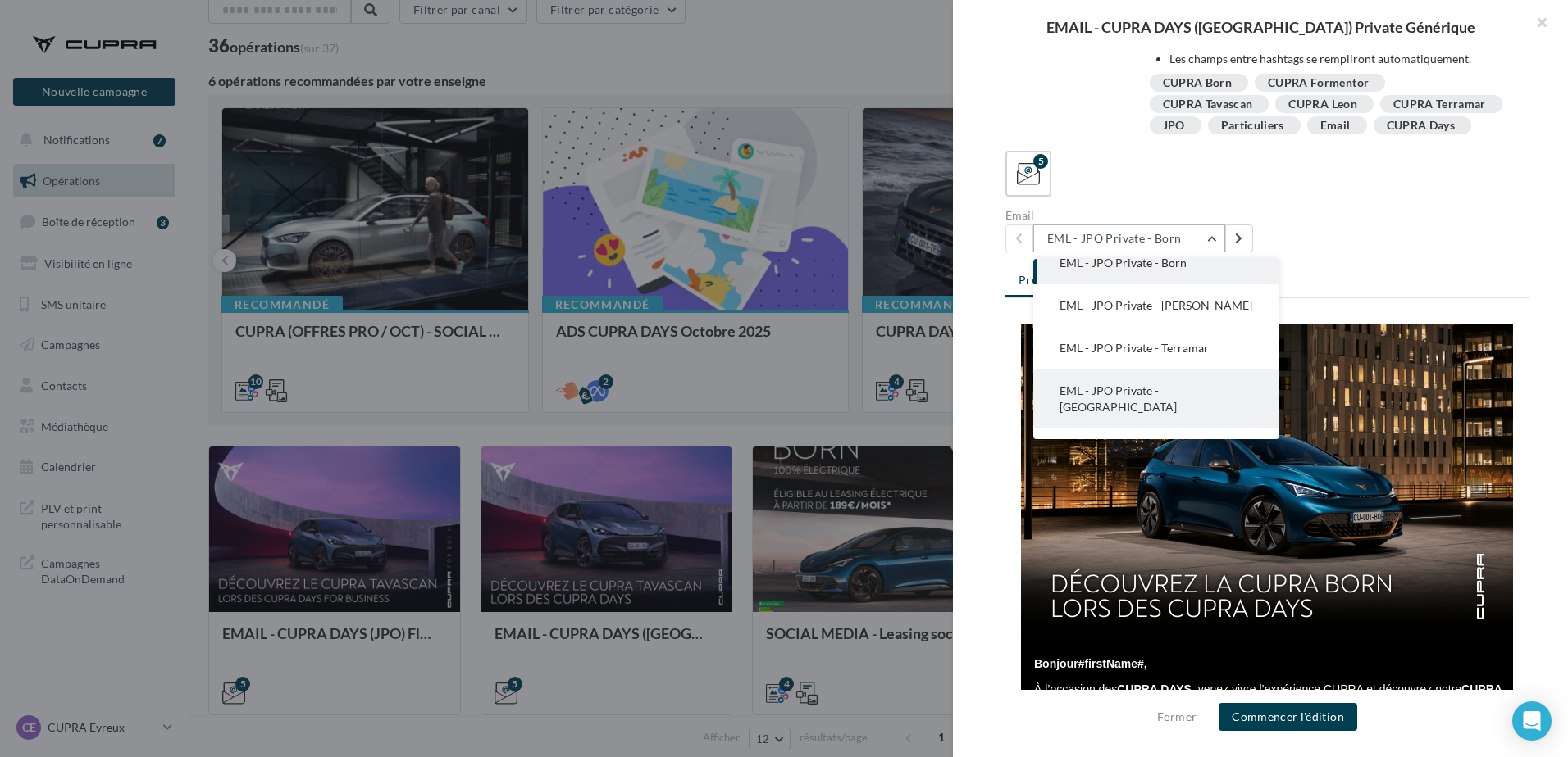
scroll to position [33, 0]
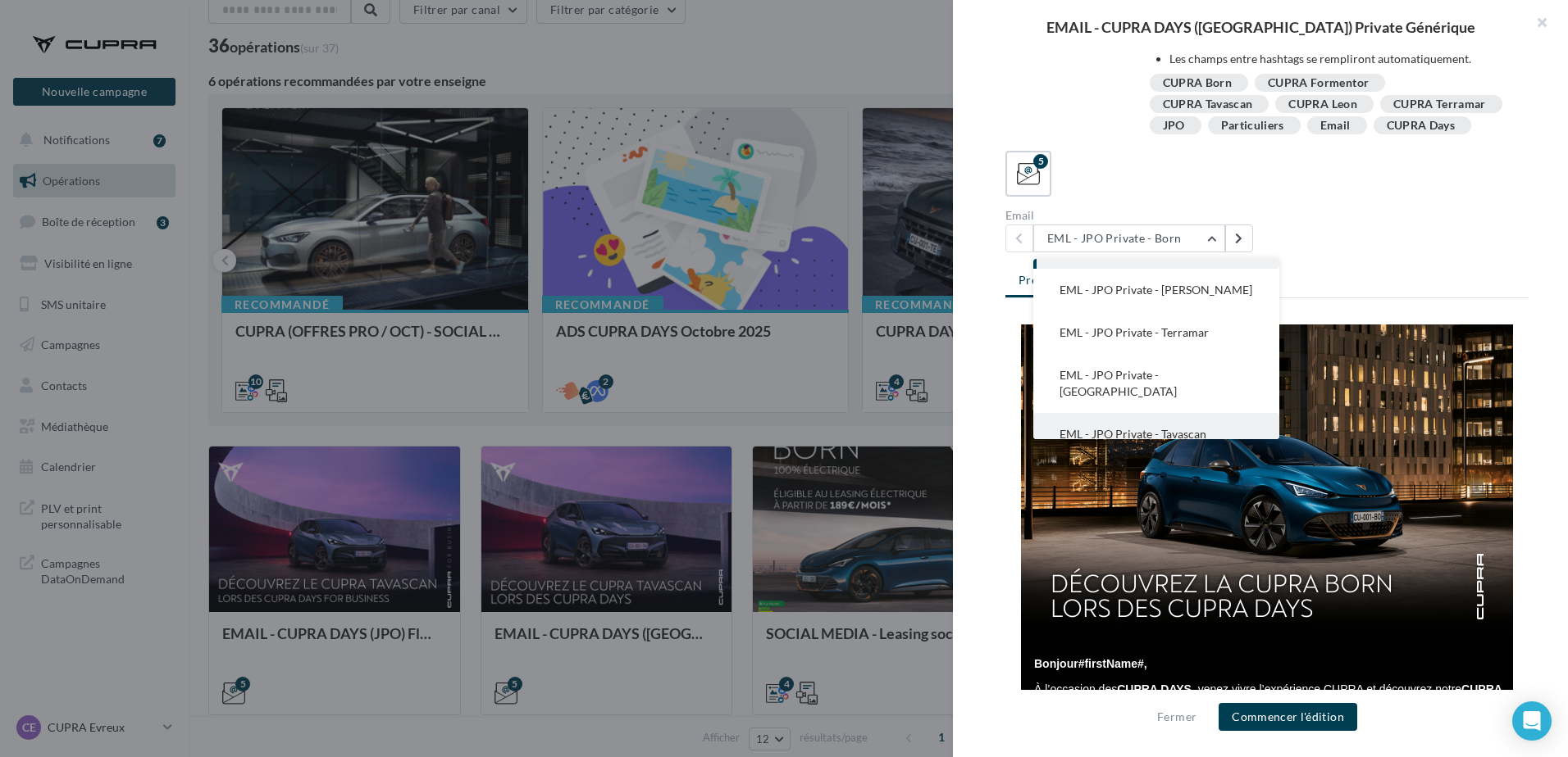
click at [1187, 427] on span "EML - JPO Private - Tavascan" at bounding box center [1133, 434] width 147 height 14
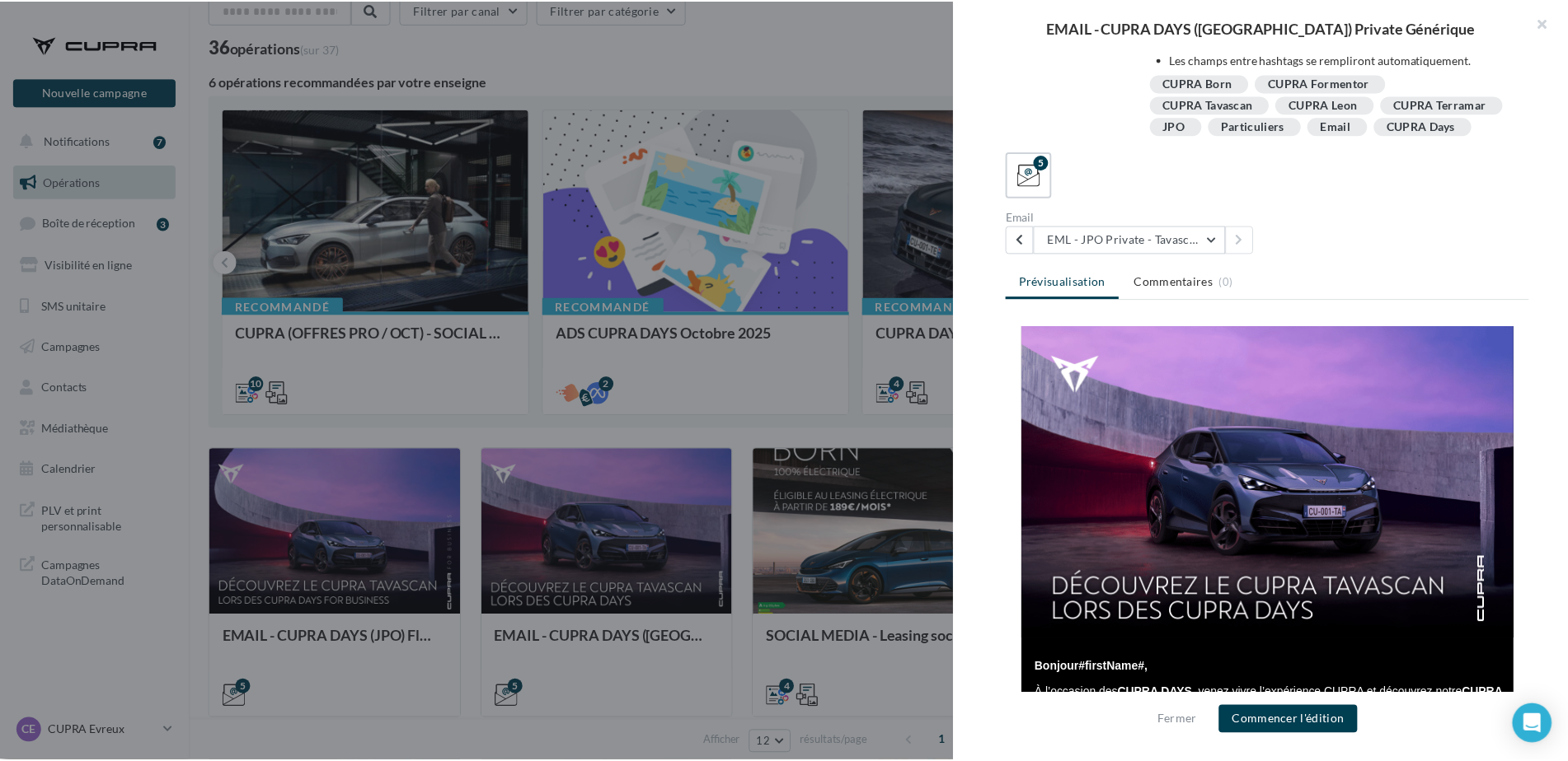
scroll to position [0, 0]
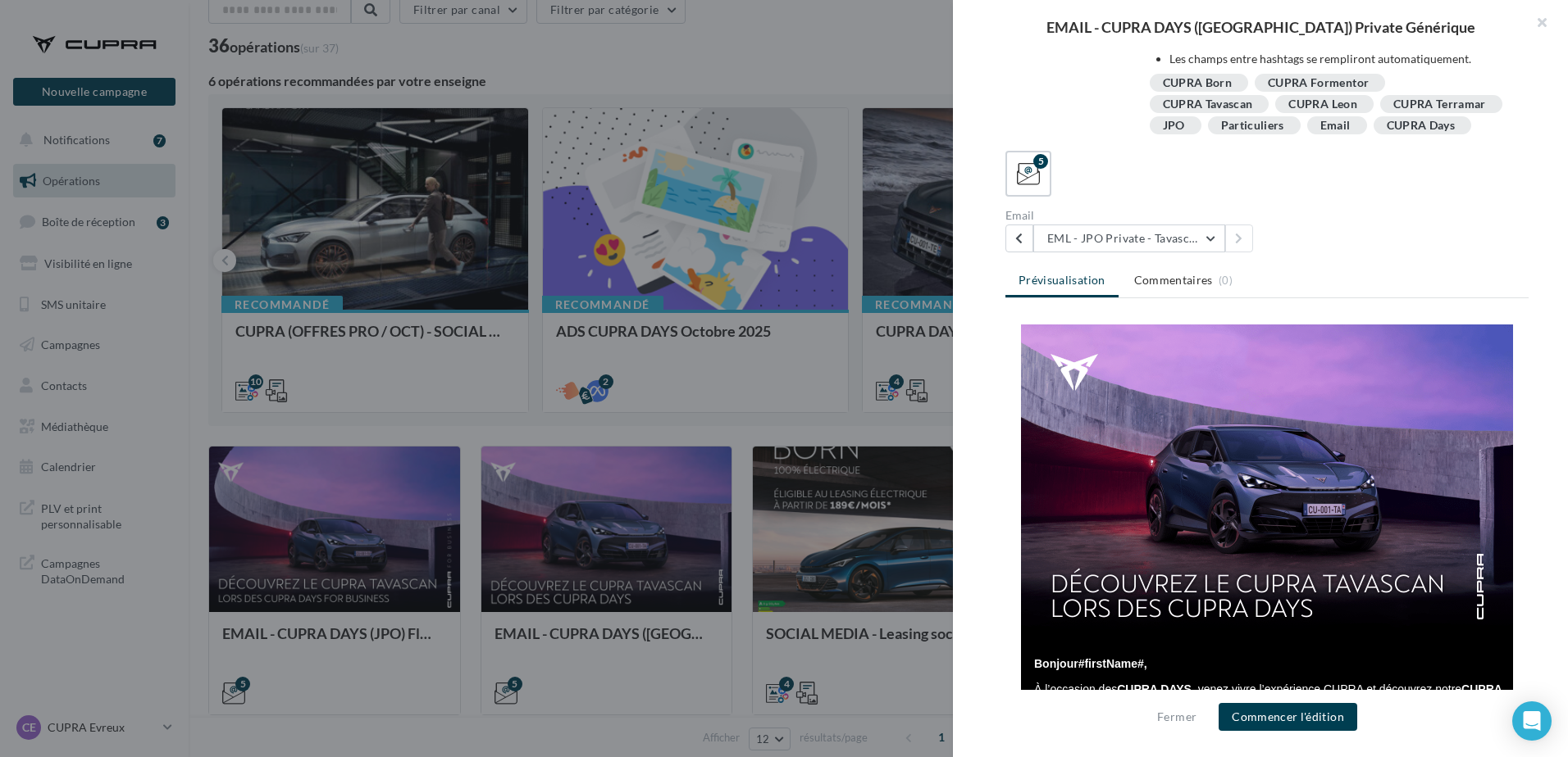
drag, startPoint x: 1538, startPoint y: 28, endPoint x: 1308, endPoint y: 148, distance: 259.4
click at [1538, 28] on button "button" at bounding box center [1535, 24] width 66 height 49
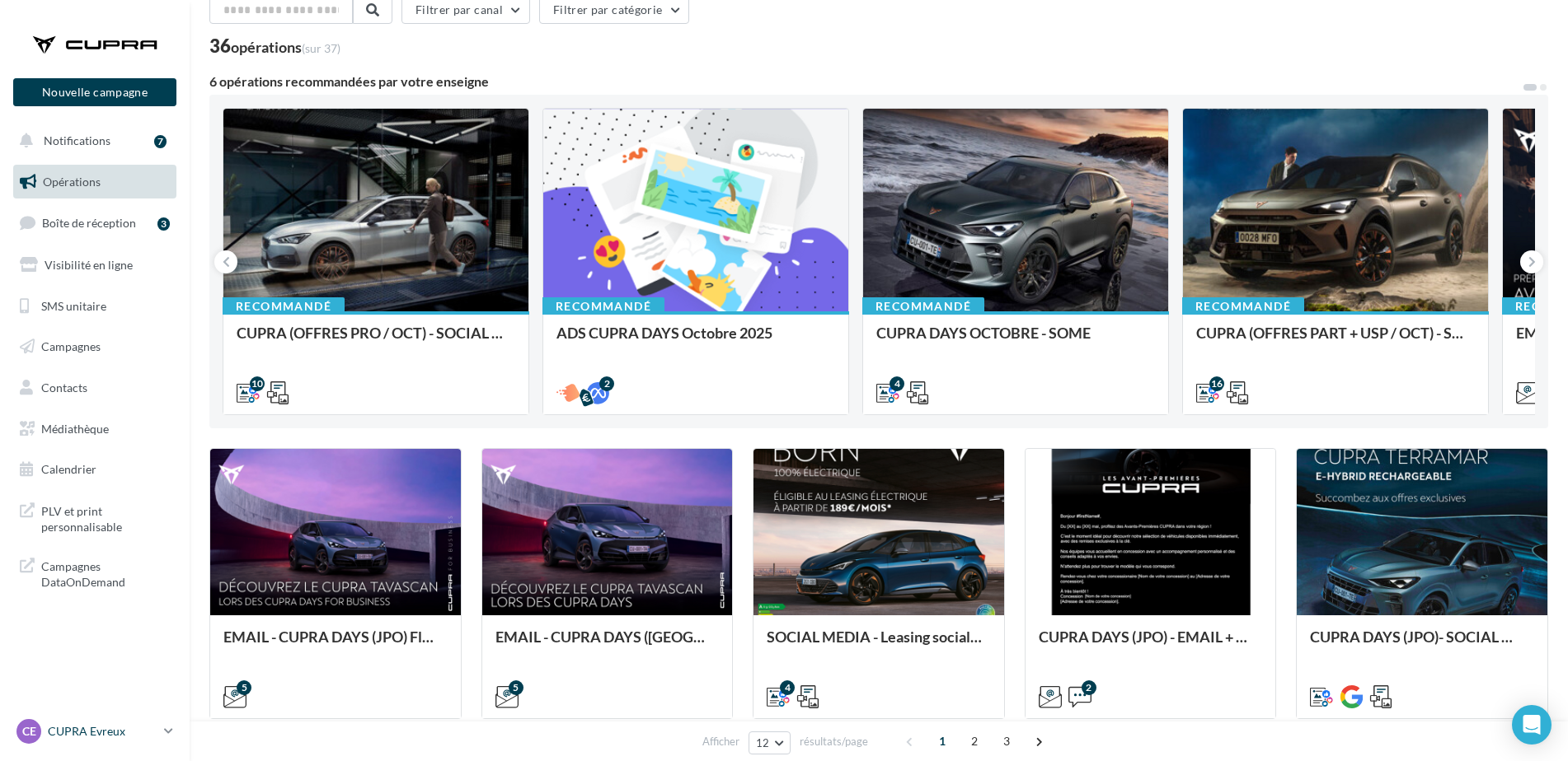
click at [89, 730] on p "CUPRA Evreux" at bounding box center [102, 732] width 109 height 17
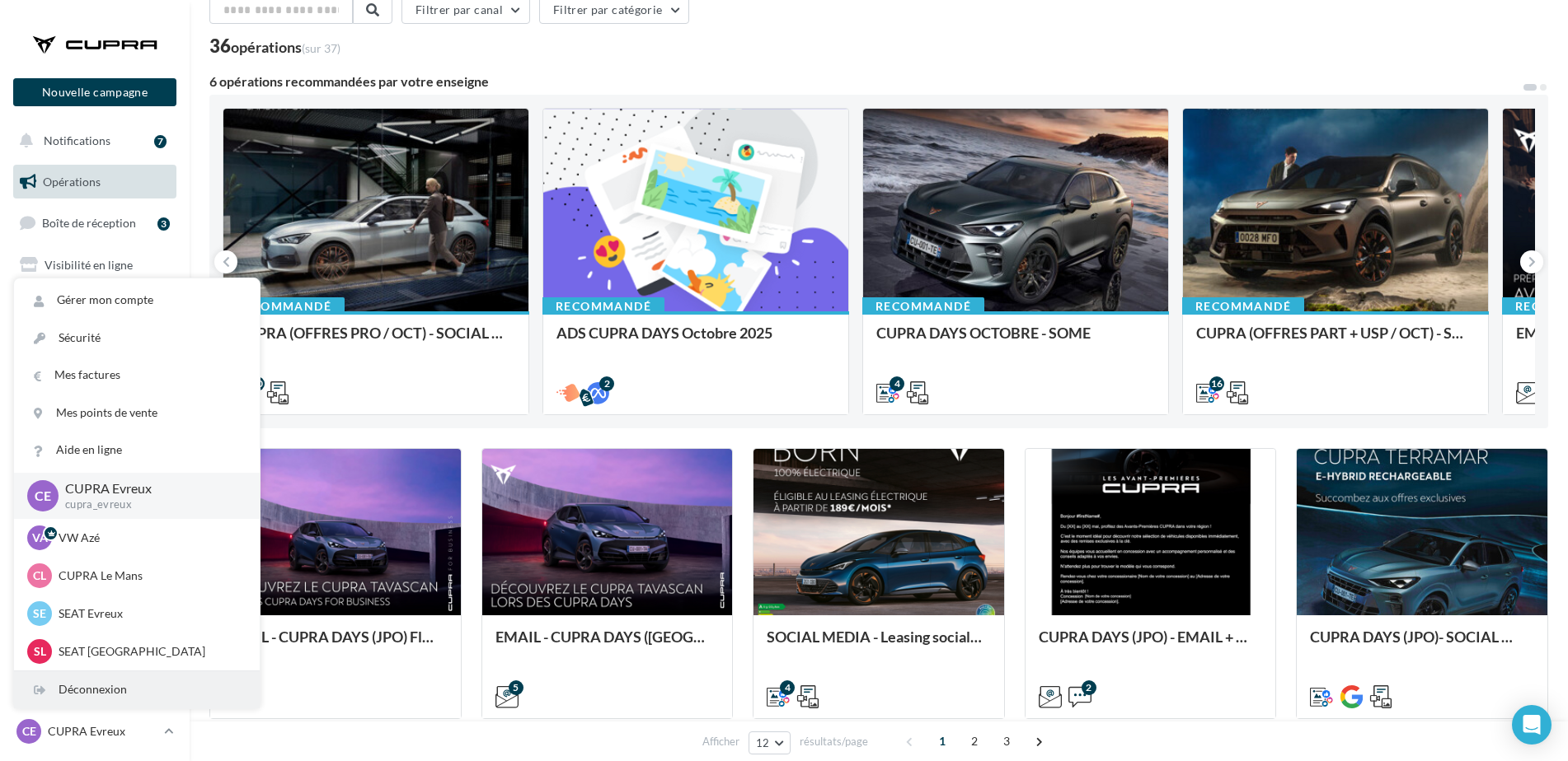
click at [104, 695] on div "Déconnexion" at bounding box center [137, 690] width 245 height 37
